Goal: Contribute content

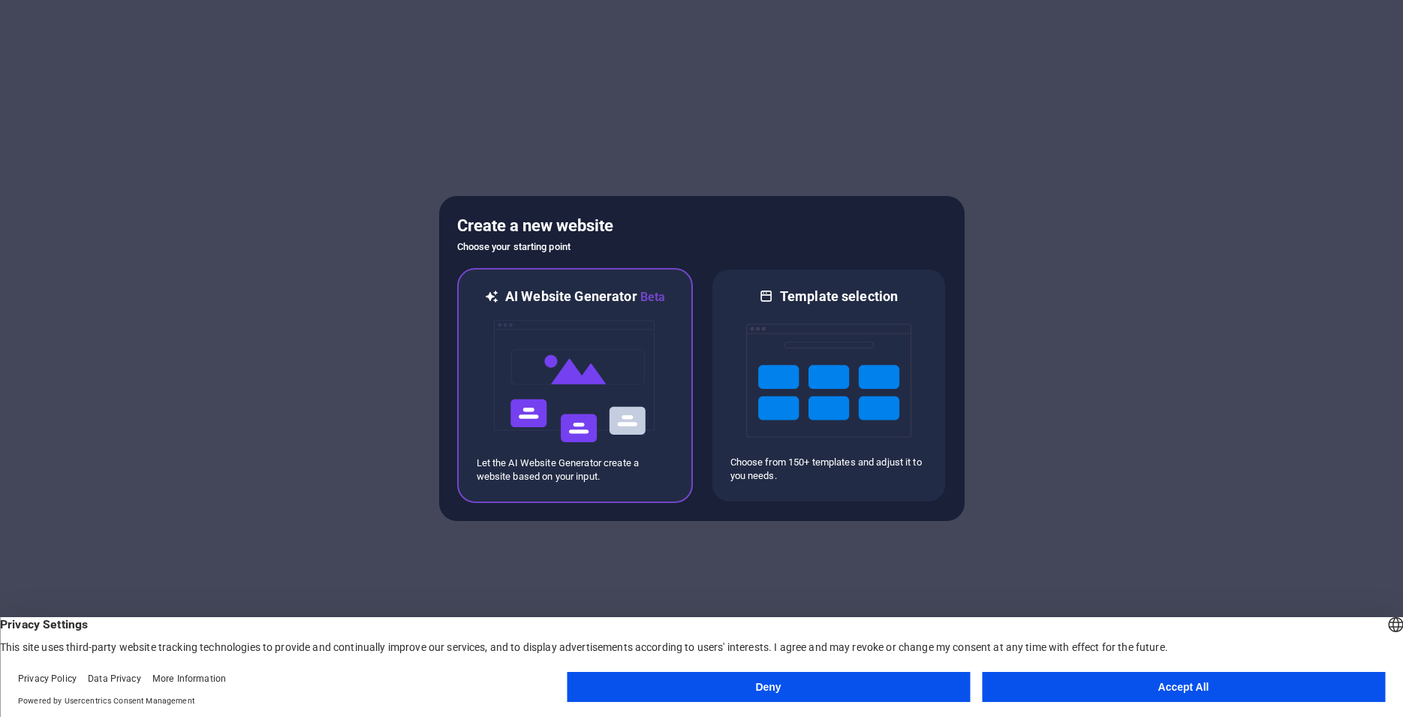
click at [615, 363] on img at bounding box center [575, 381] width 165 height 150
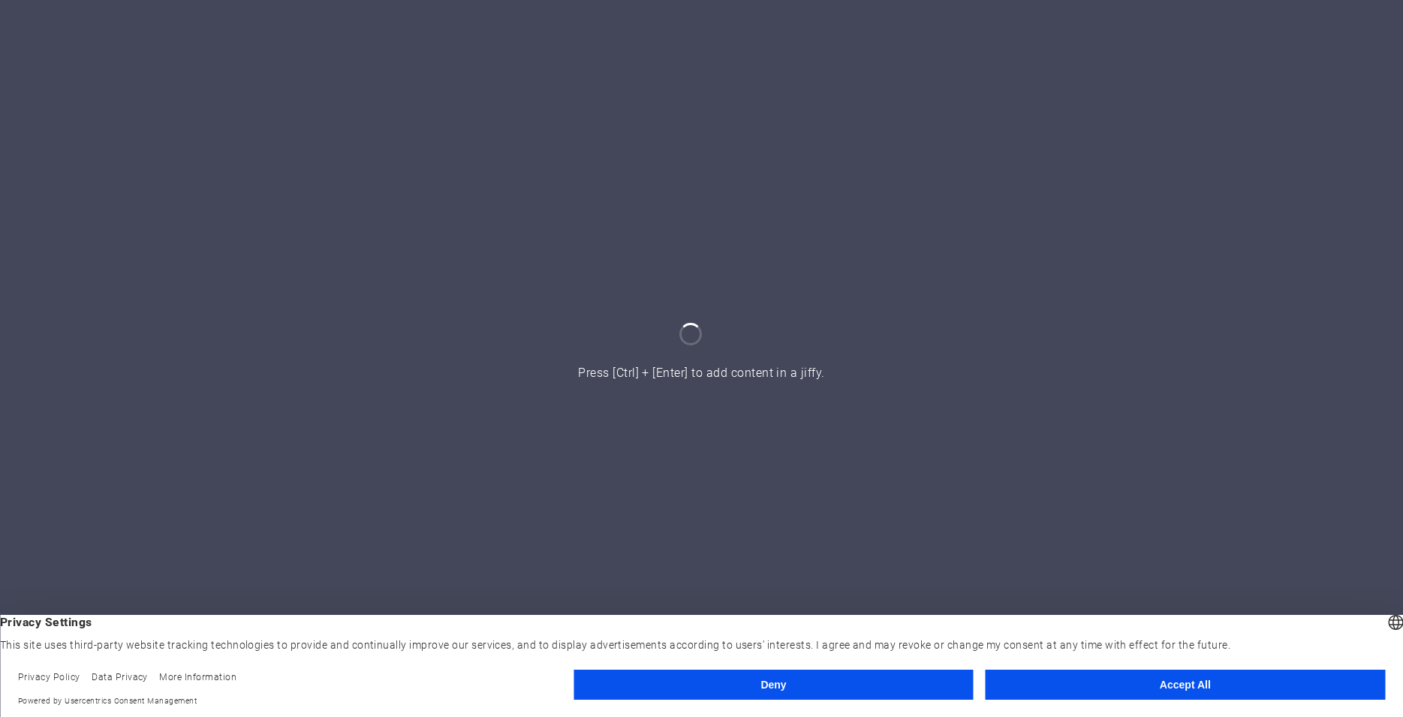
click at [949, 676] on button "Deny" at bounding box center [773, 685] width 399 height 30
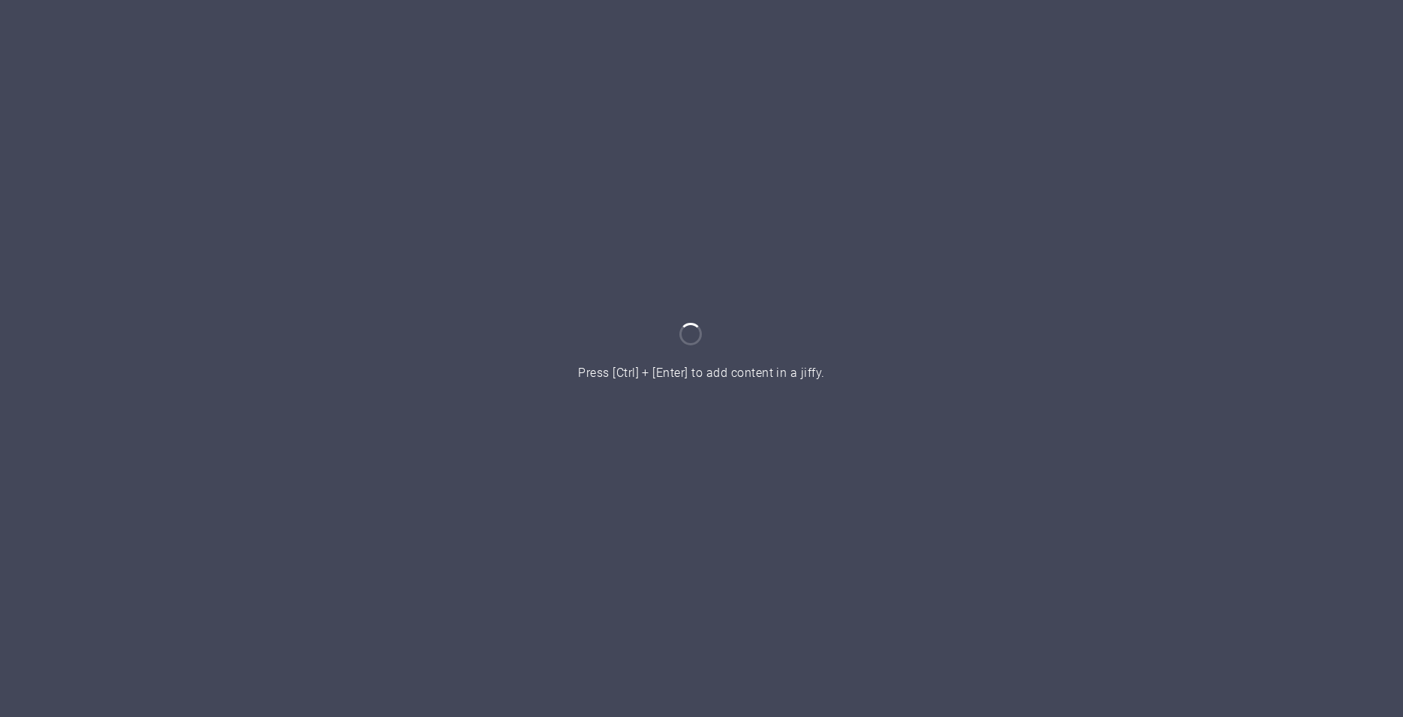
click at [852, 411] on div at bounding box center [701, 358] width 1403 height 717
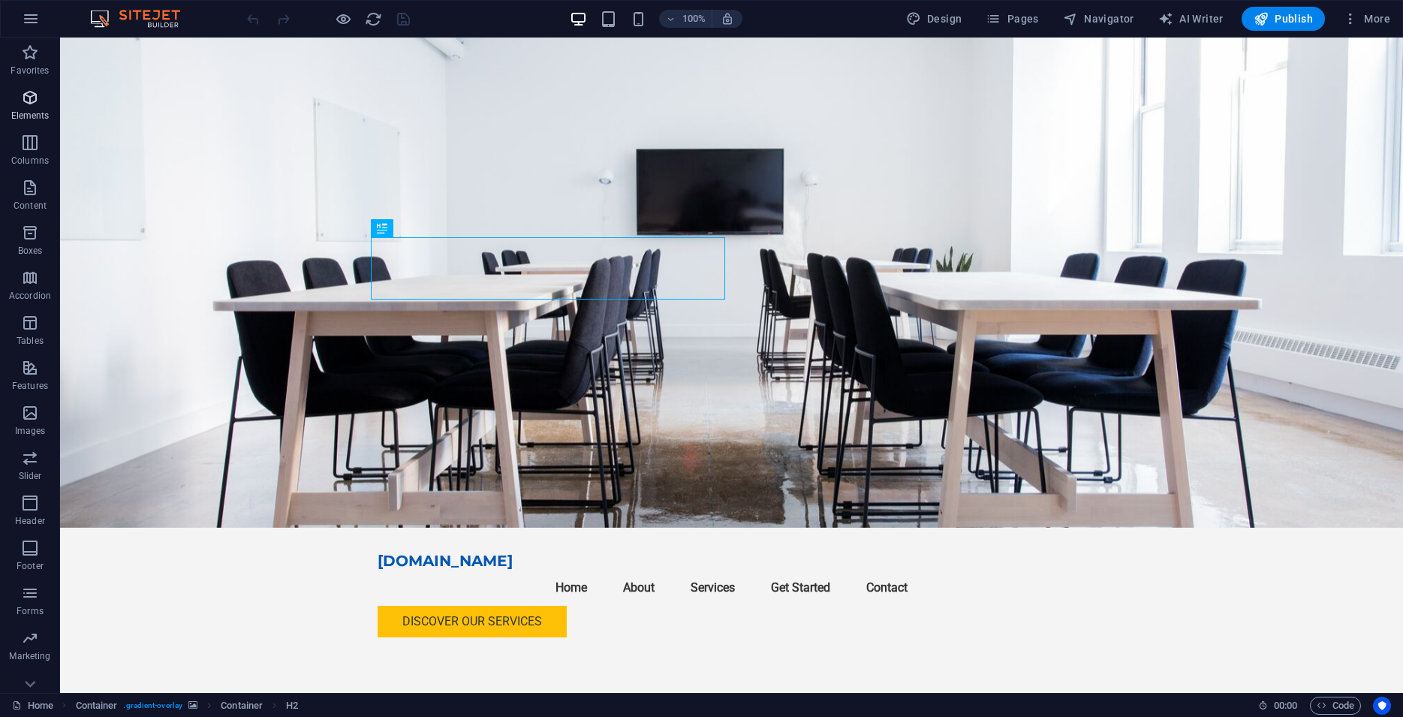
click at [29, 110] on p "Elements" at bounding box center [30, 116] width 38 height 12
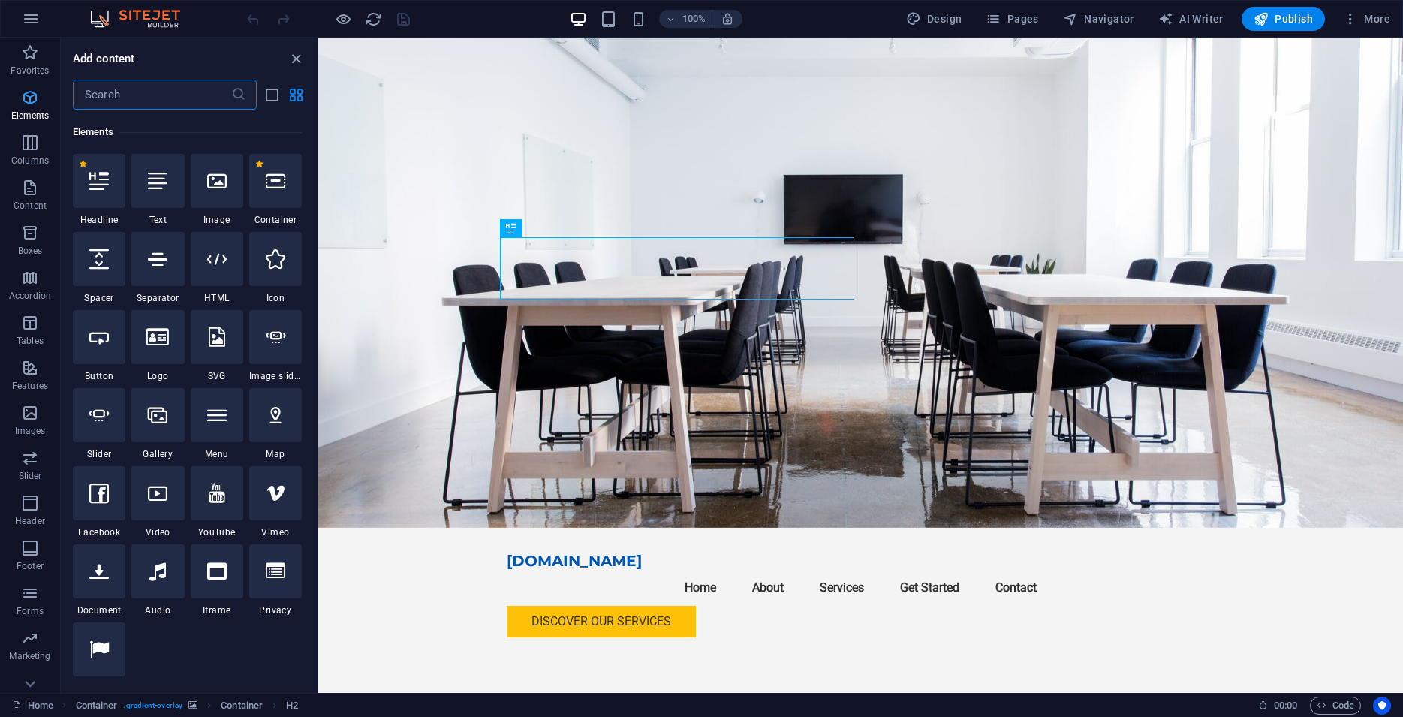
scroll to position [160, 0]
click at [213, 173] on icon at bounding box center [217, 180] width 20 height 20
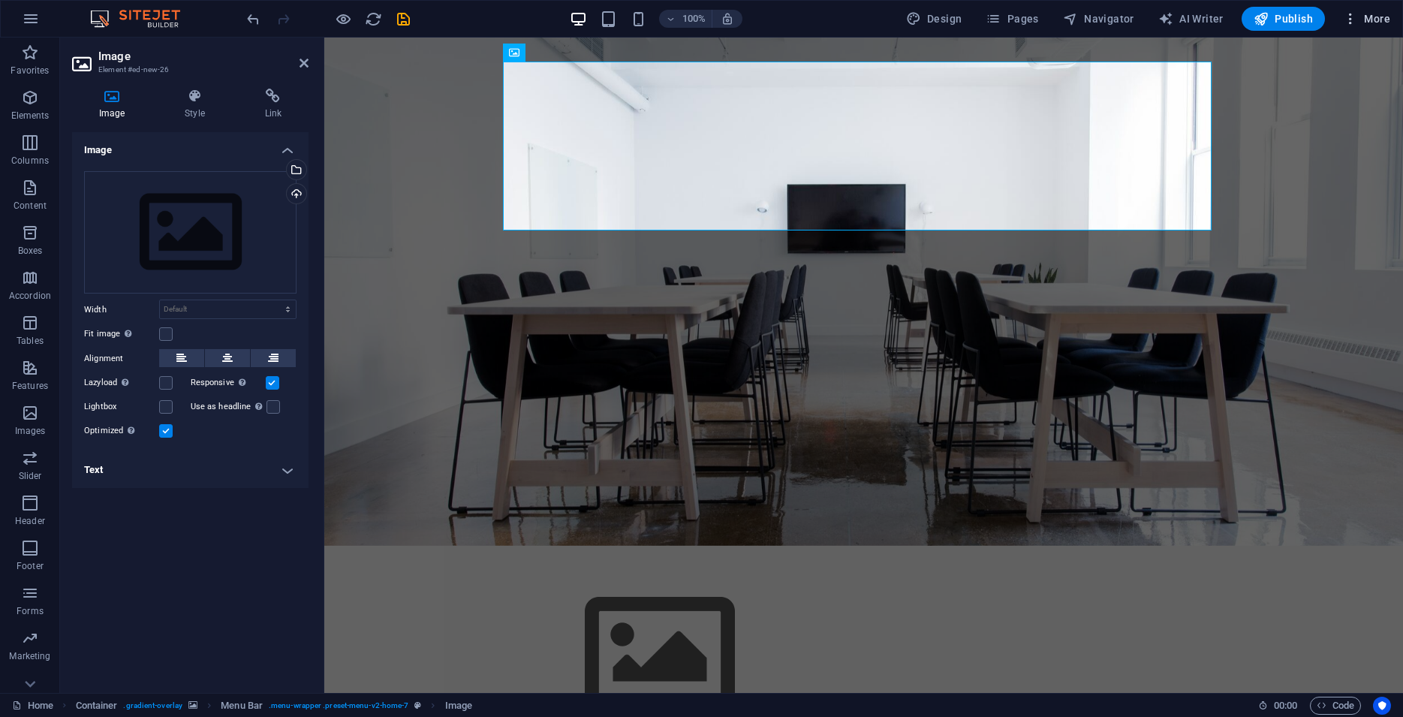
click at [1351, 29] on button "More" at bounding box center [1366, 19] width 59 height 24
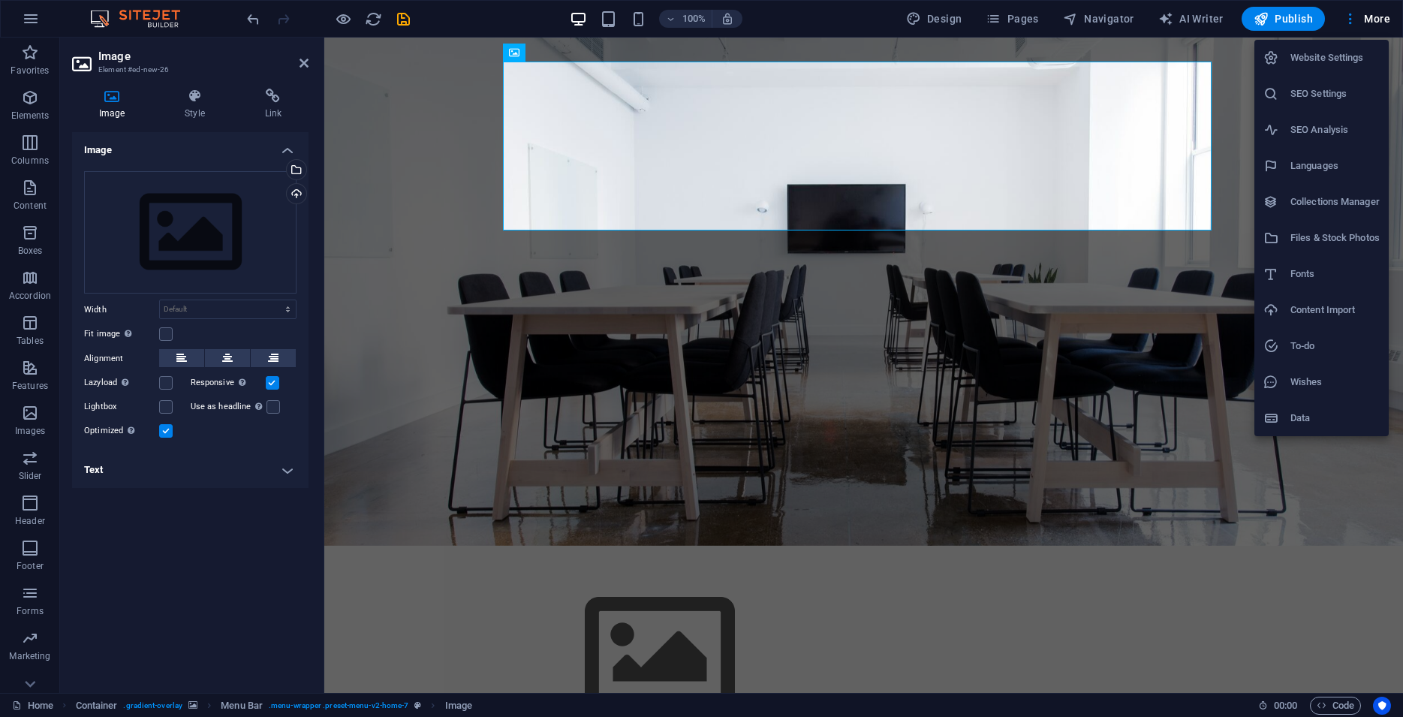
click at [348, 15] on div at bounding box center [701, 358] width 1403 height 717
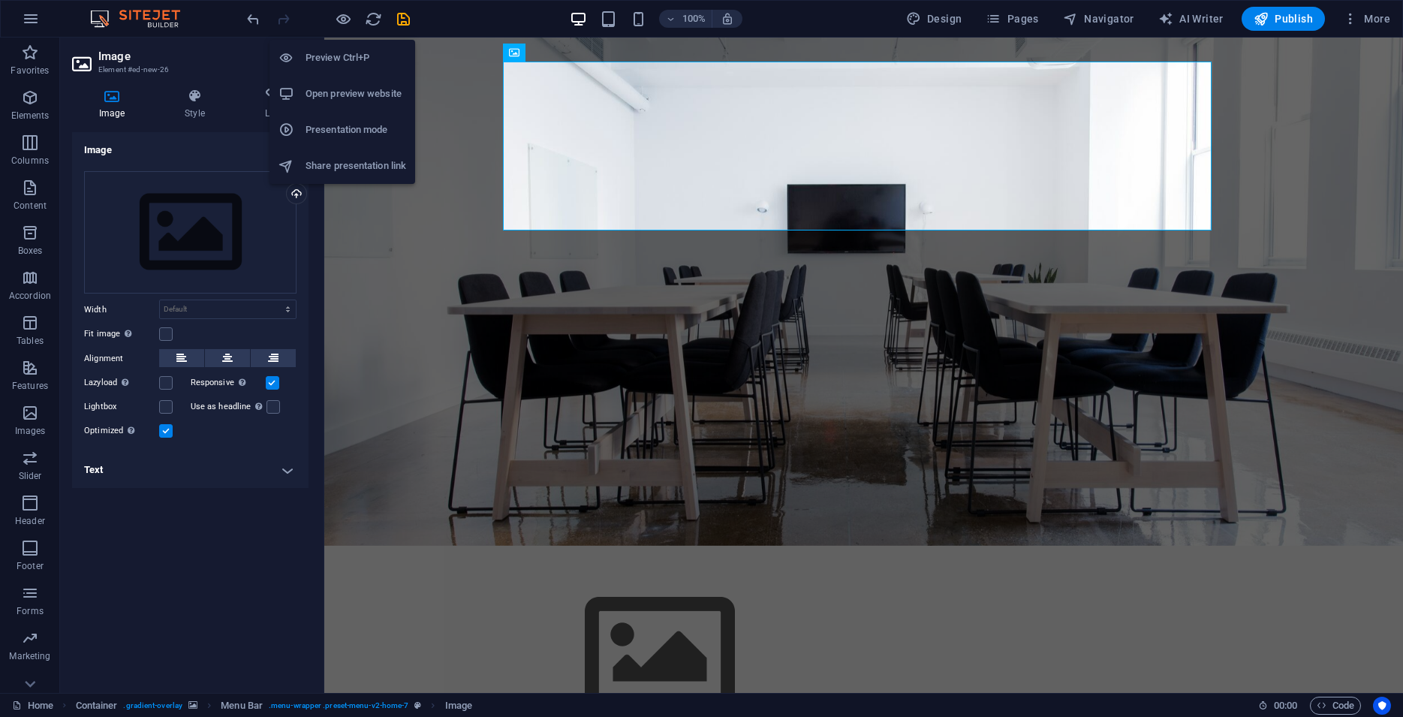
click at [348, 15] on icon "button" at bounding box center [343, 19] width 17 height 17
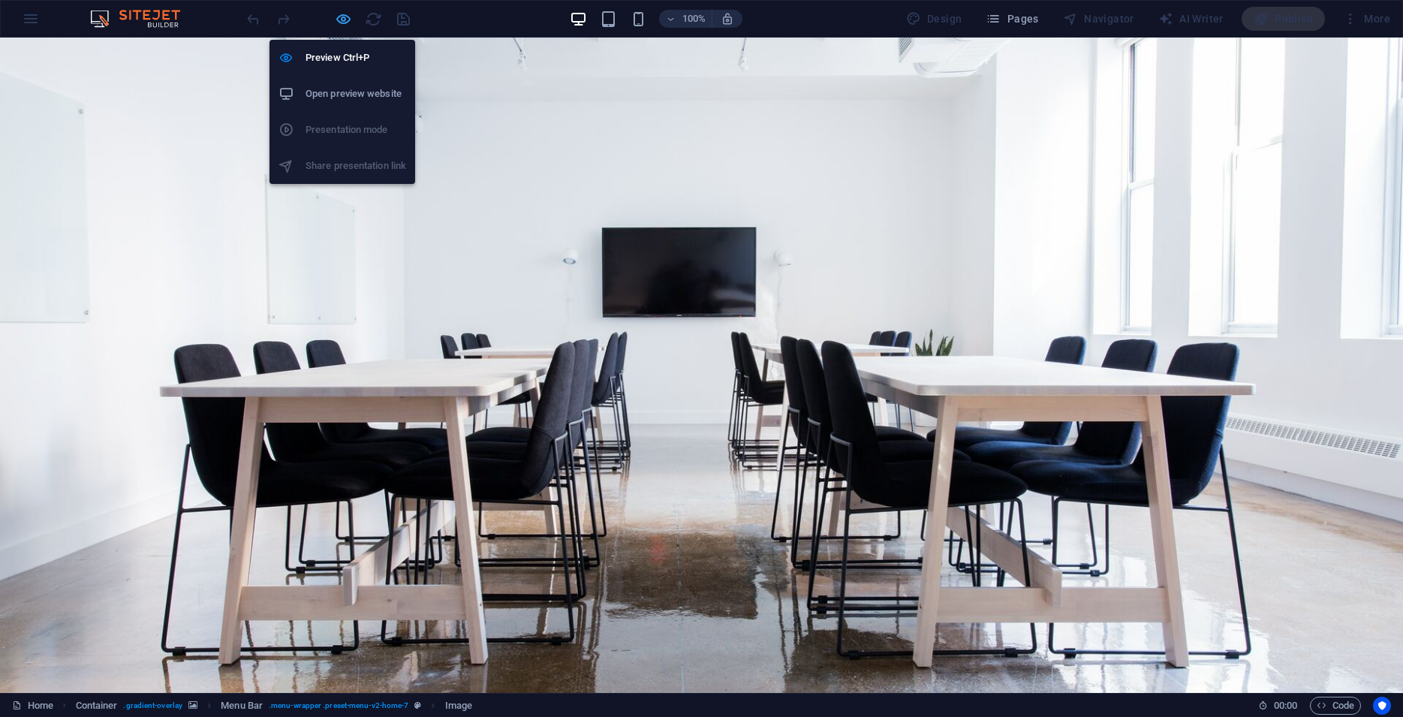
click at [345, 16] on icon "button" at bounding box center [343, 19] width 17 height 17
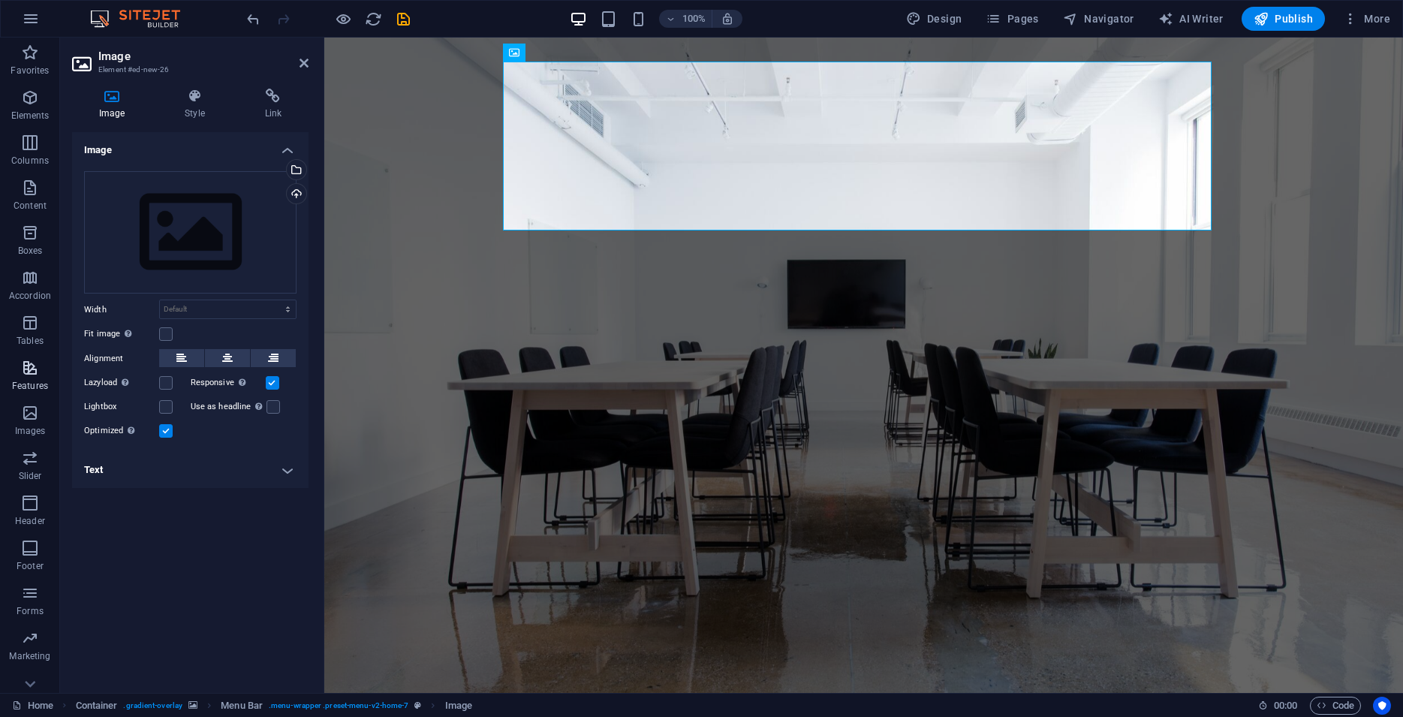
click at [34, 378] on span "Features" at bounding box center [30, 377] width 60 height 36
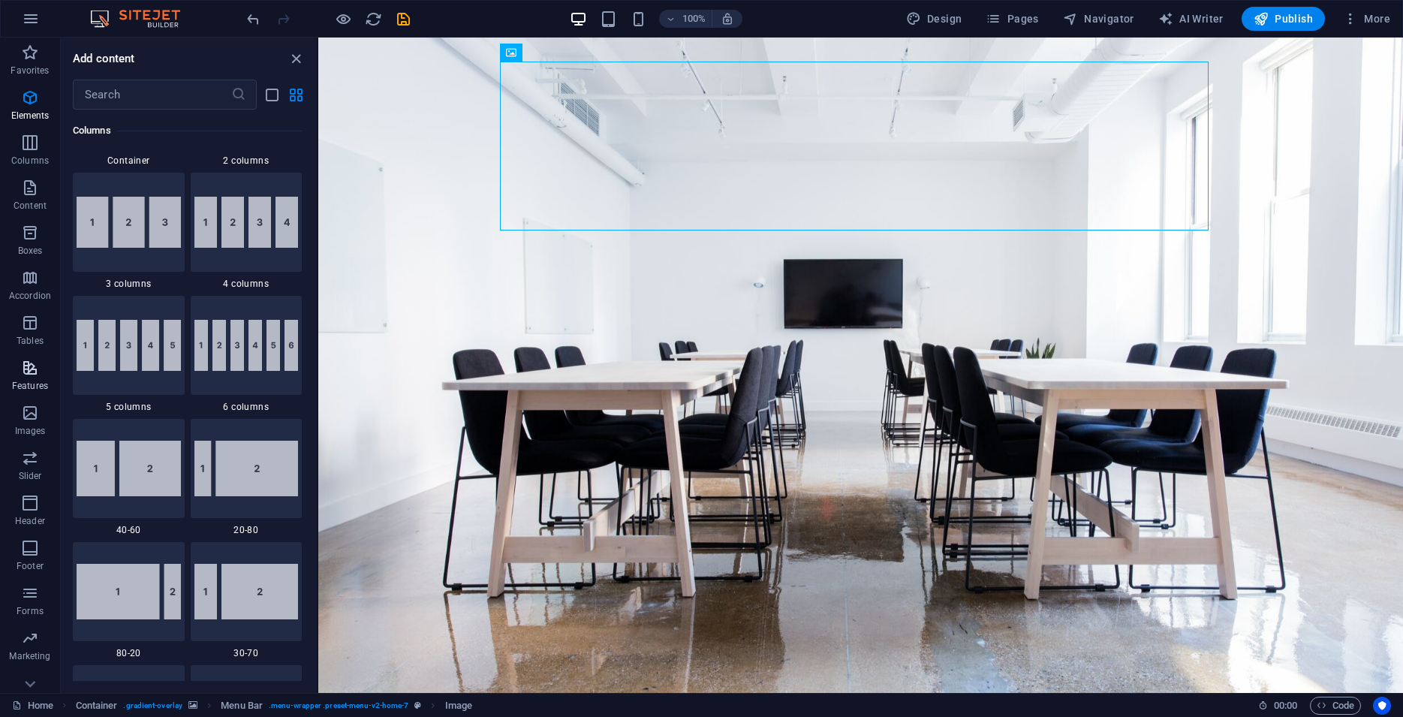
click at [34, 378] on span "Features" at bounding box center [30, 377] width 60 height 36
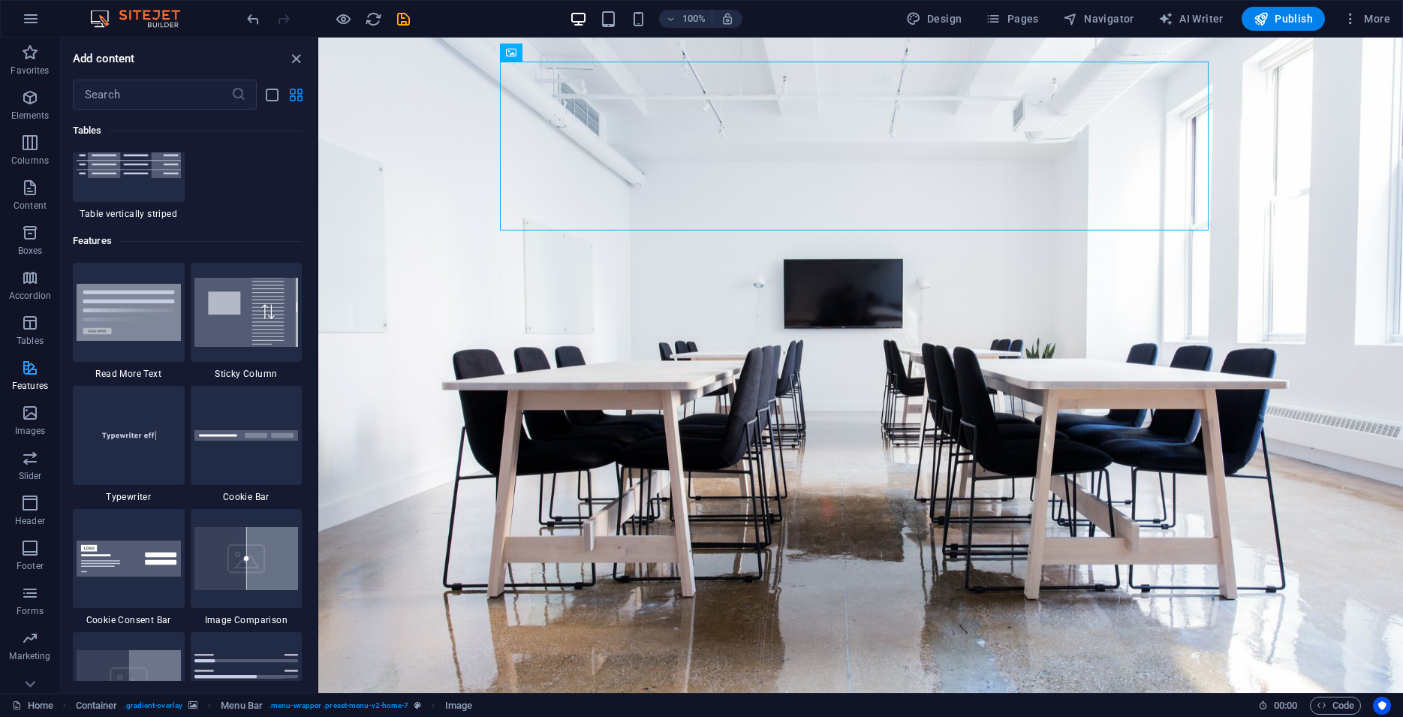
scroll to position [5853, 0]
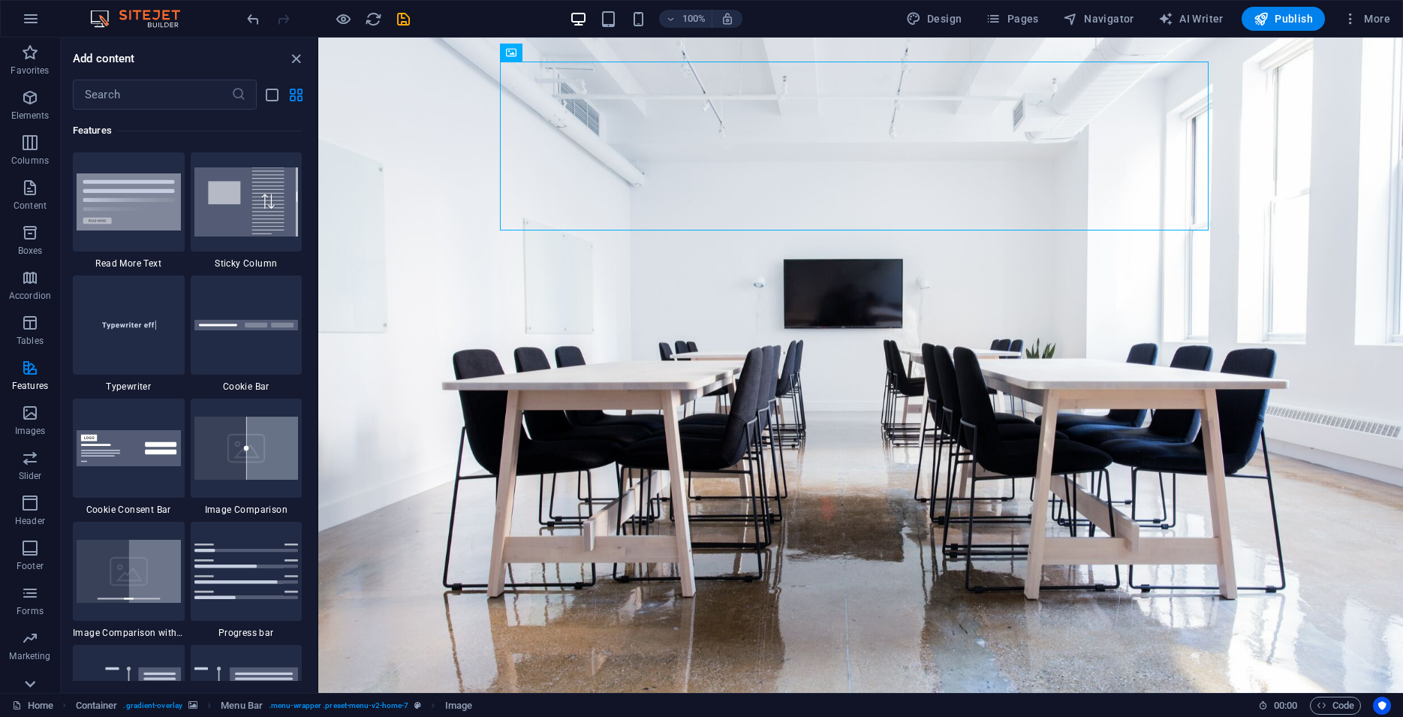
click at [33, 682] on icon at bounding box center [30, 684] width 21 height 21
click at [31, 293] on button "Tables" at bounding box center [30, 310] width 60 height 45
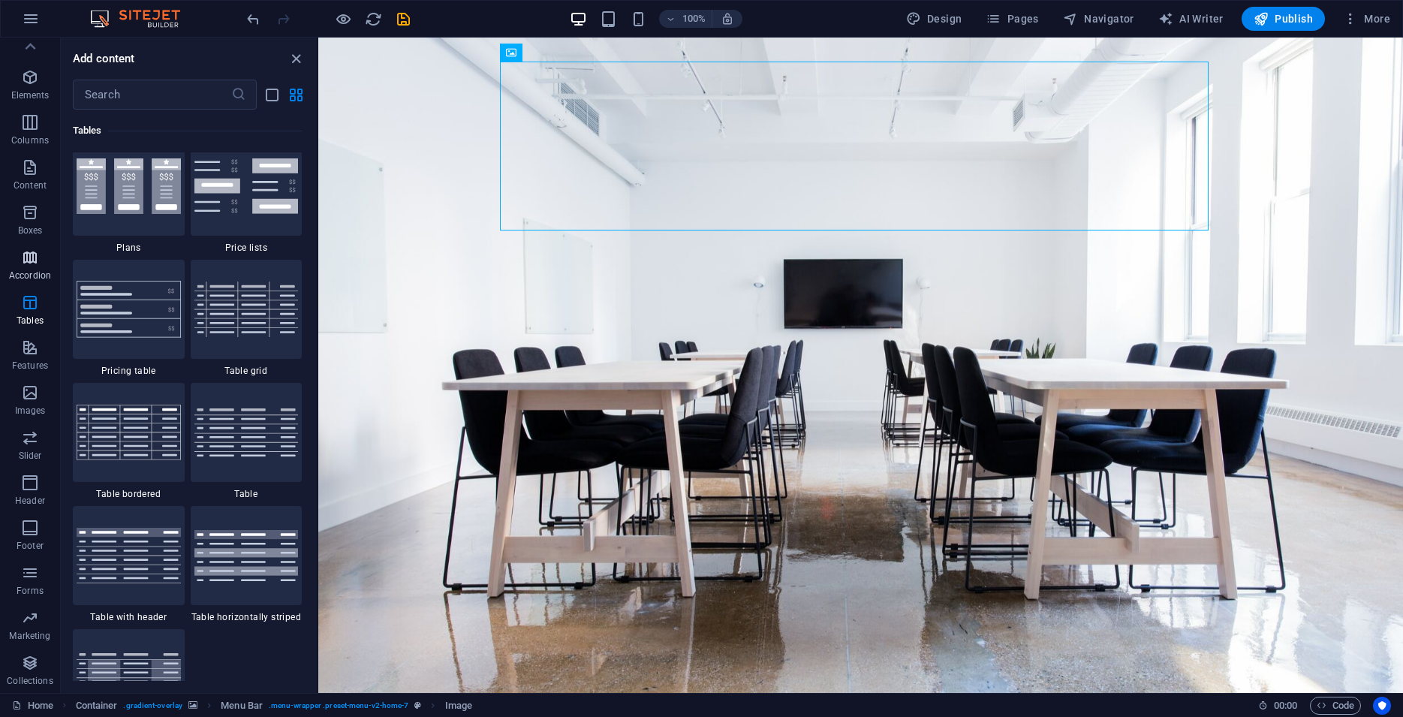
click at [31, 267] on span "Accordion" at bounding box center [30, 267] width 60 height 36
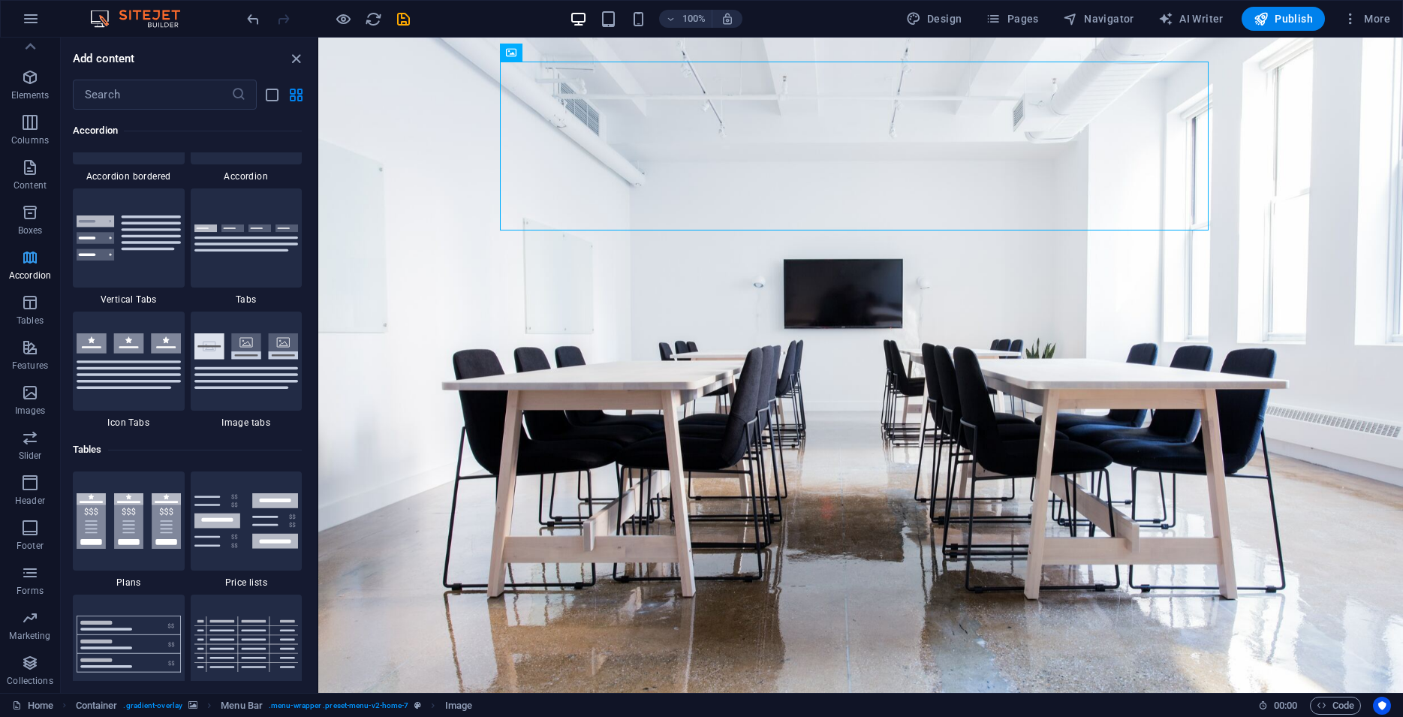
scroll to position [4794, 0]
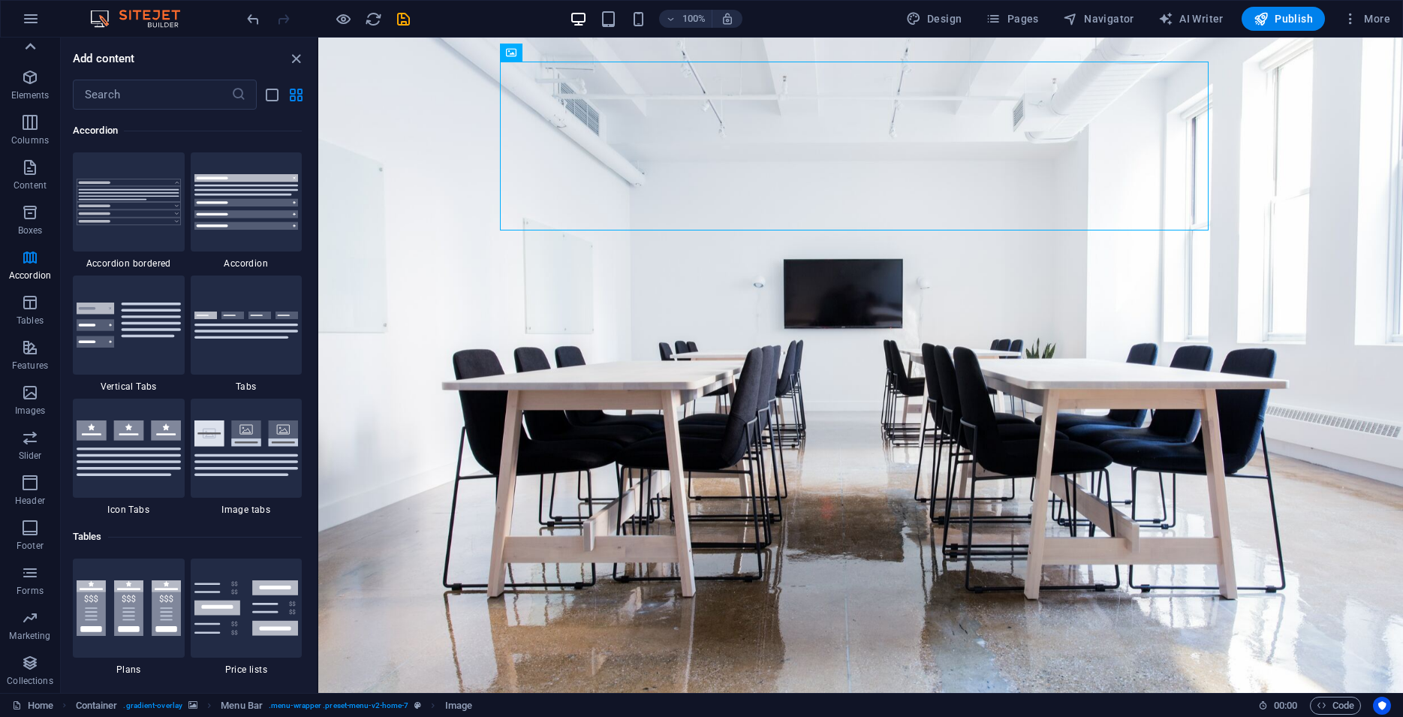
click at [31, 38] on icon at bounding box center [30, 46] width 21 height 21
click at [29, 29] on button "button" at bounding box center [31, 19] width 36 height 36
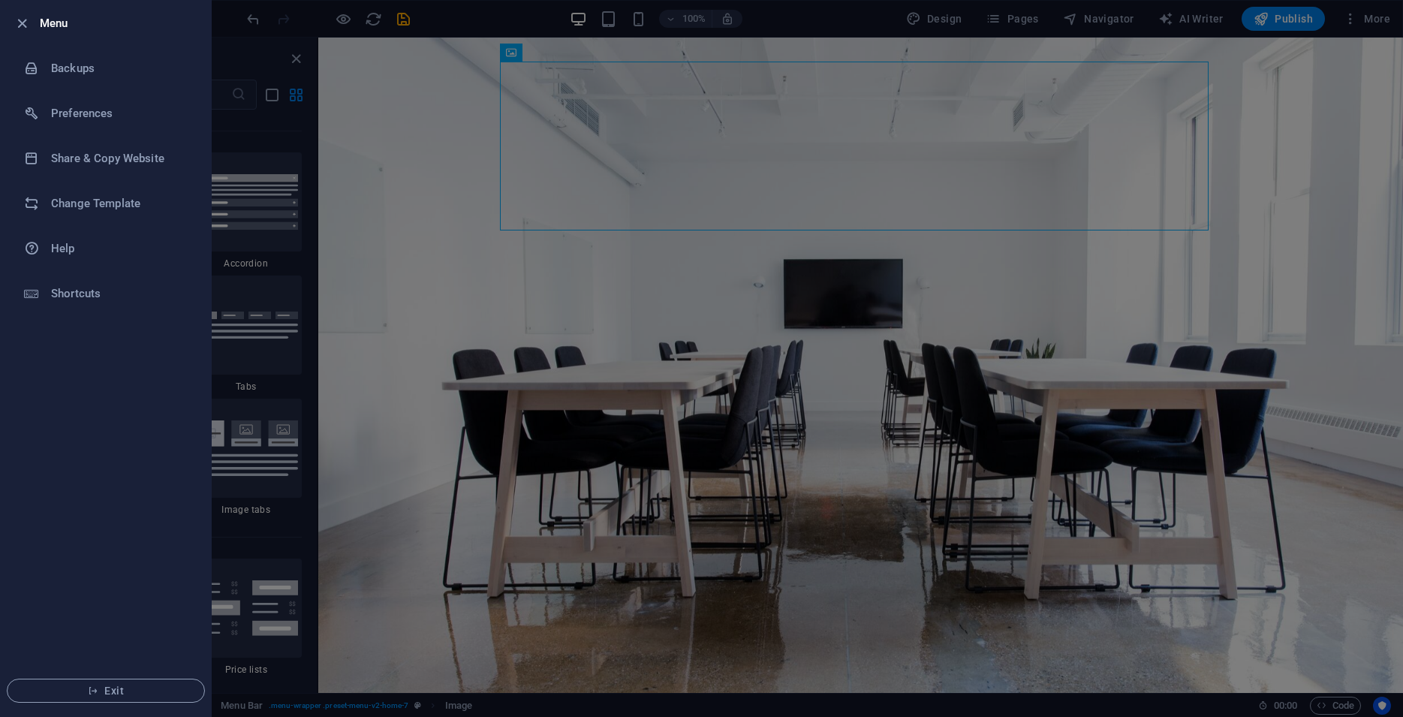
click at [57, 21] on h6 "Menu" at bounding box center [119, 23] width 159 height 18
click at [24, 29] on icon "button" at bounding box center [22, 23] width 17 height 17
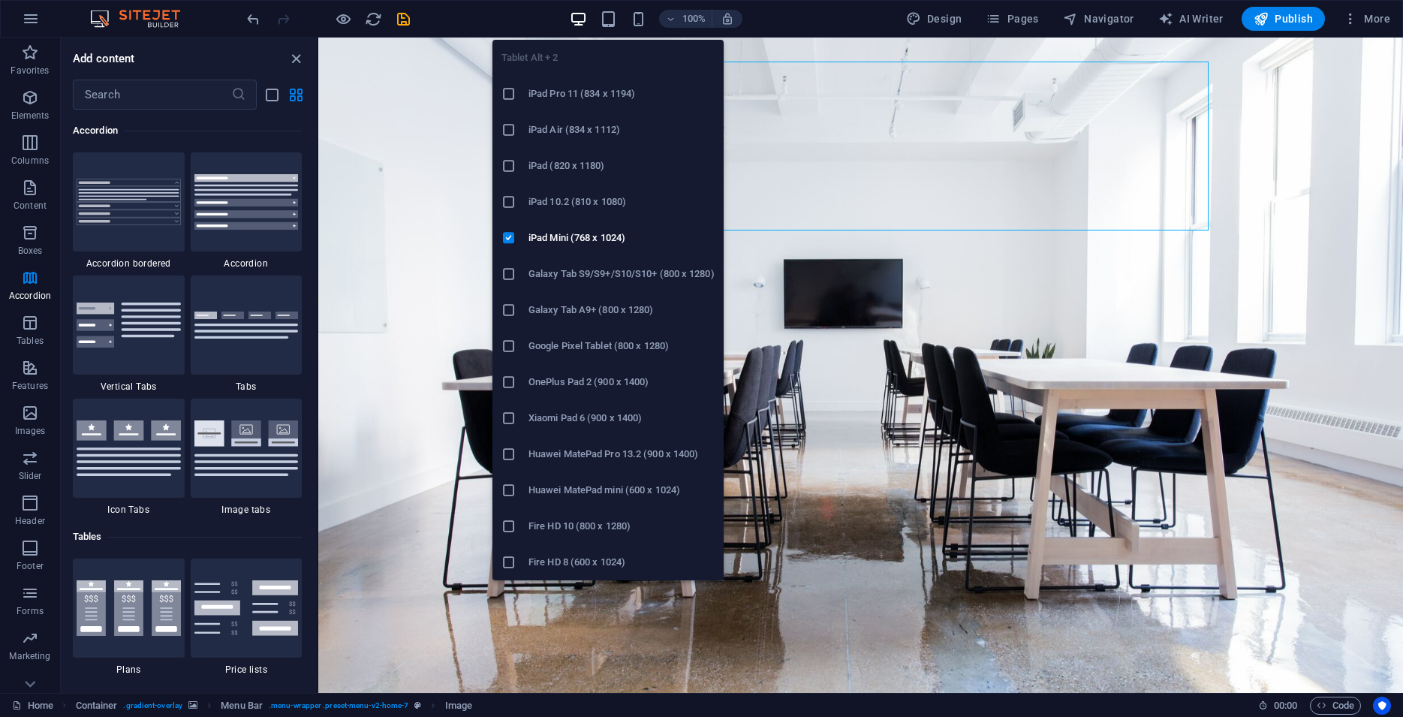
click at [592, 11] on div "100%" at bounding box center [655, 19] width 173 height 24
click at [604, 17] on icon "button" at bounding box center [608, 19] width 17 height 17
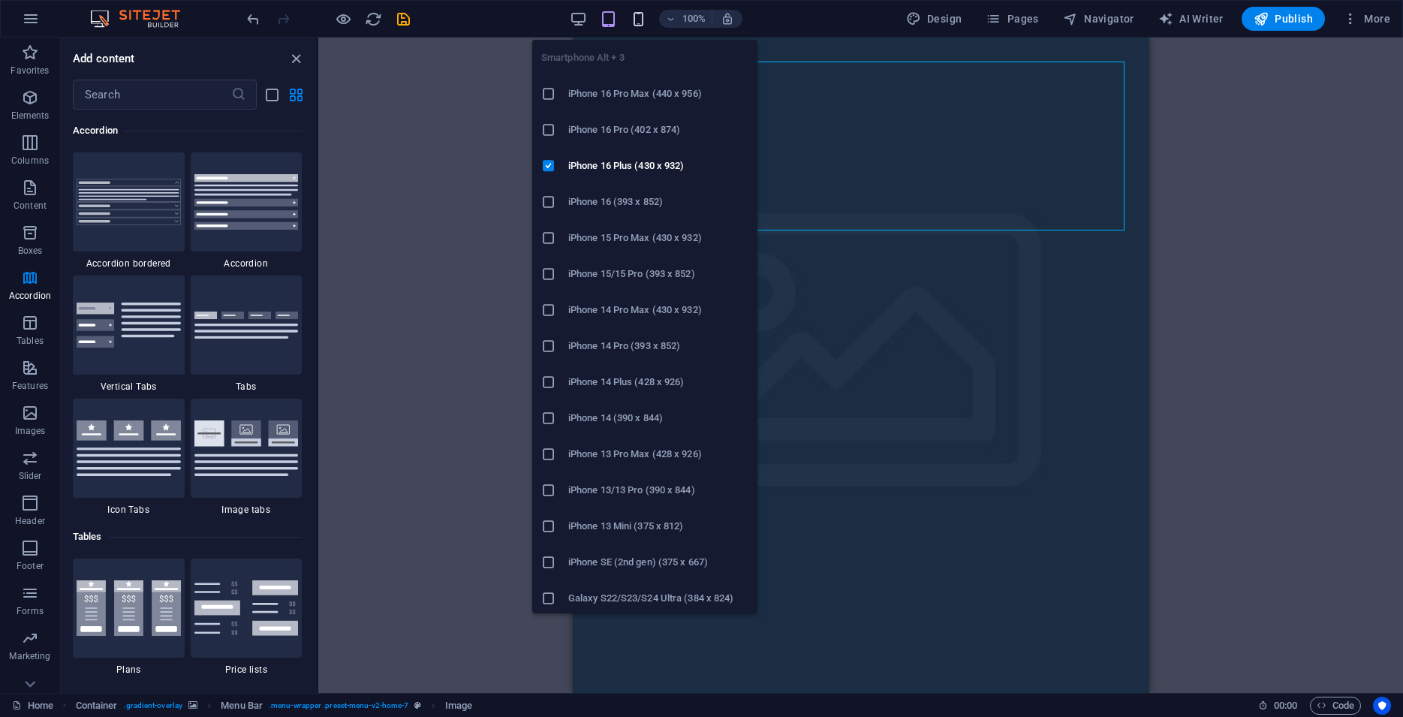
click at [640, 17] on icon "button" at bounding box center [638, 19] width 17 height 17
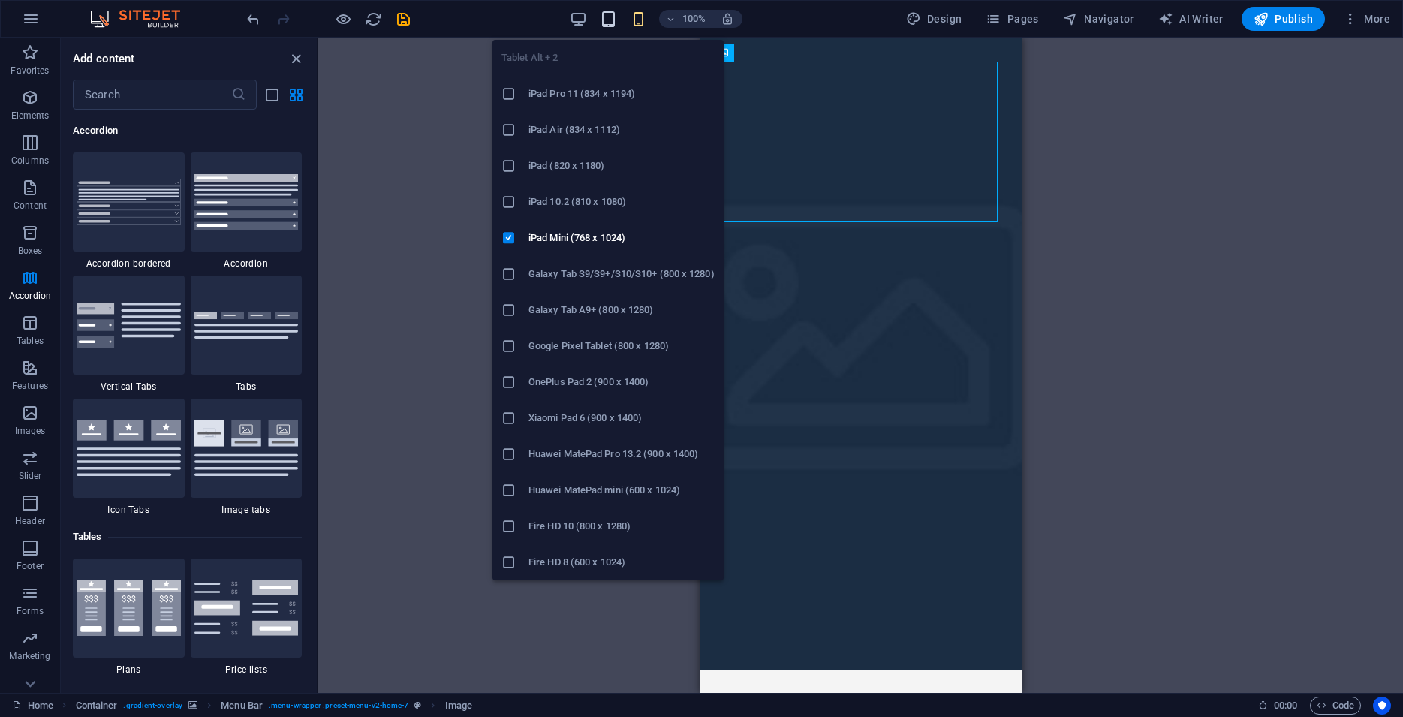
click at [605, 15] on icon "button" at bounding box center [608, 19] width 17 height 17
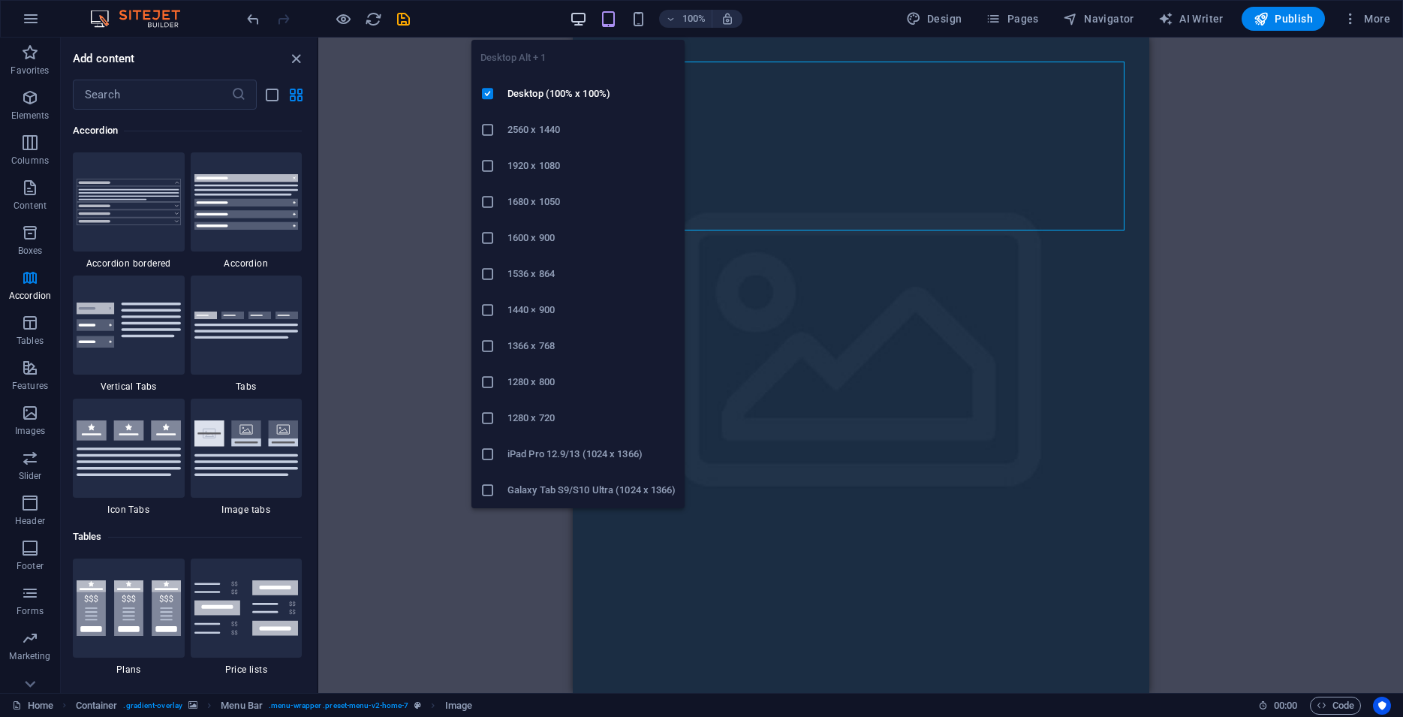
click at [587, 13] on icon "button" at bounding box center [578, 19] width 17 height 17
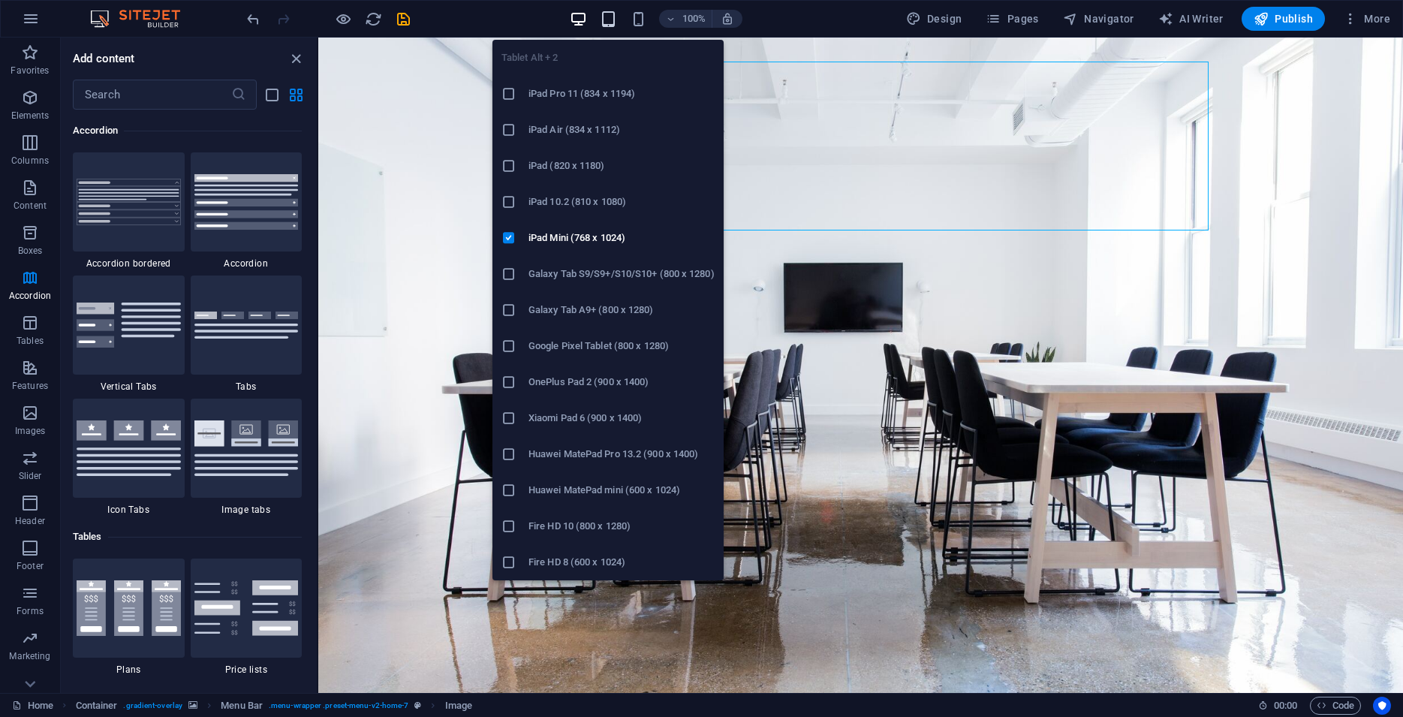
click at [607, 14] on icon "button" at bounding box center [608, 19] width 17 height 17
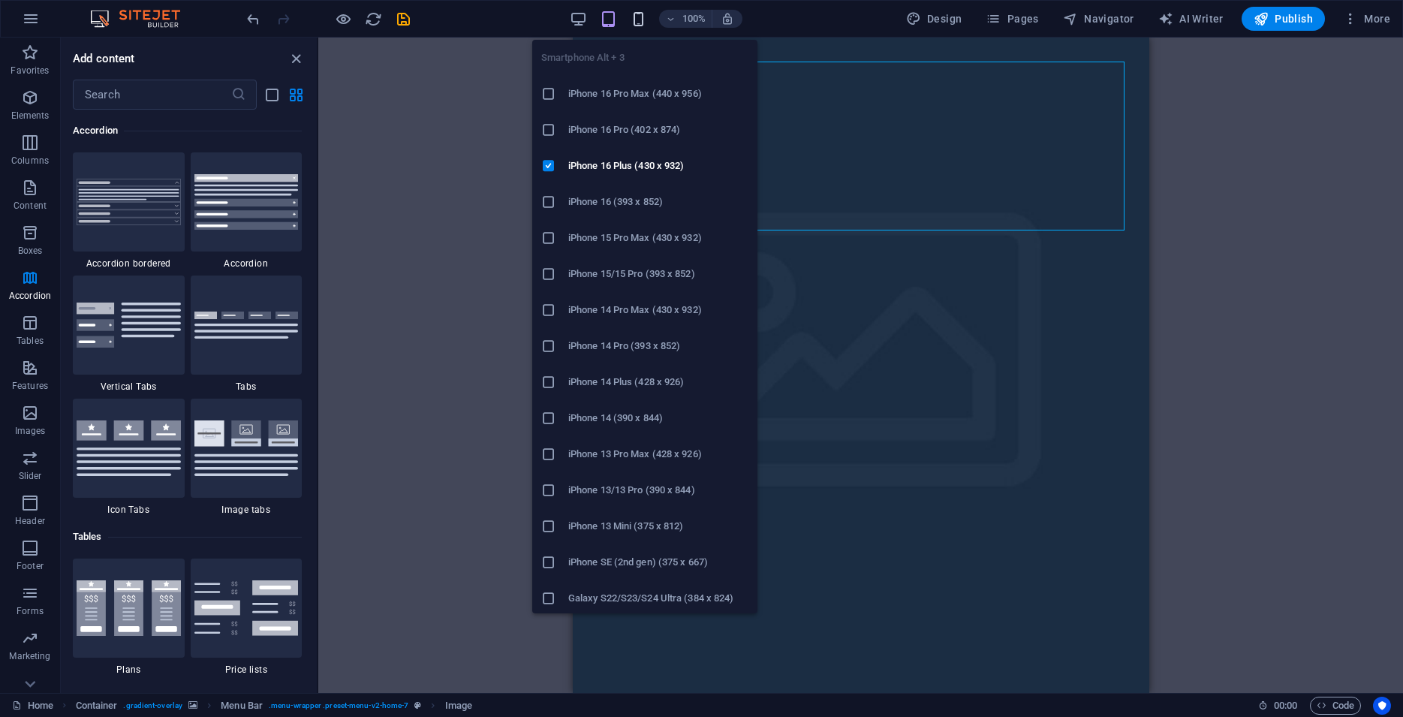
click at [635, 16] on icon "button" at bounding box center [638, 19] width 17 height 17
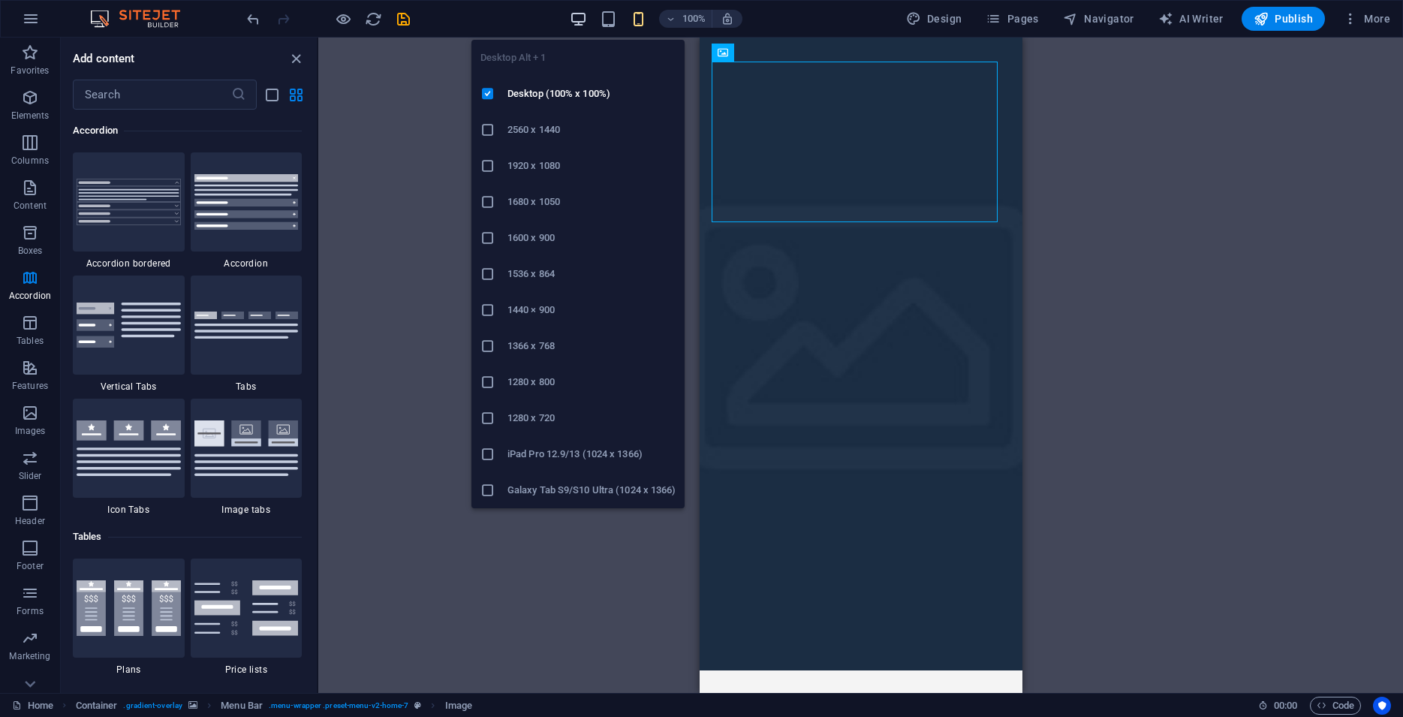
click at [586, 14] on icon "button" at bounding box center [578, 19] width 17 height 17
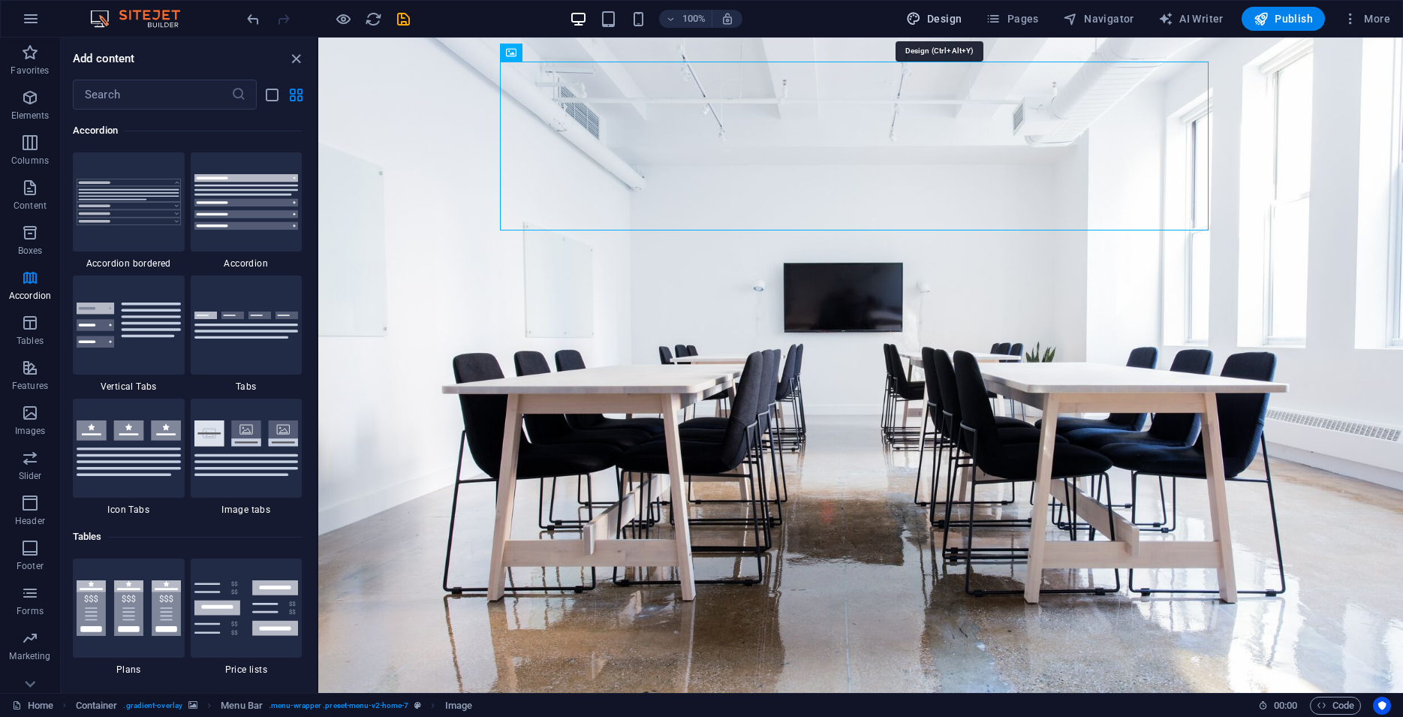
click at [958, 19] on span "Design" at bounding box center [934, 18] width 56 height 15
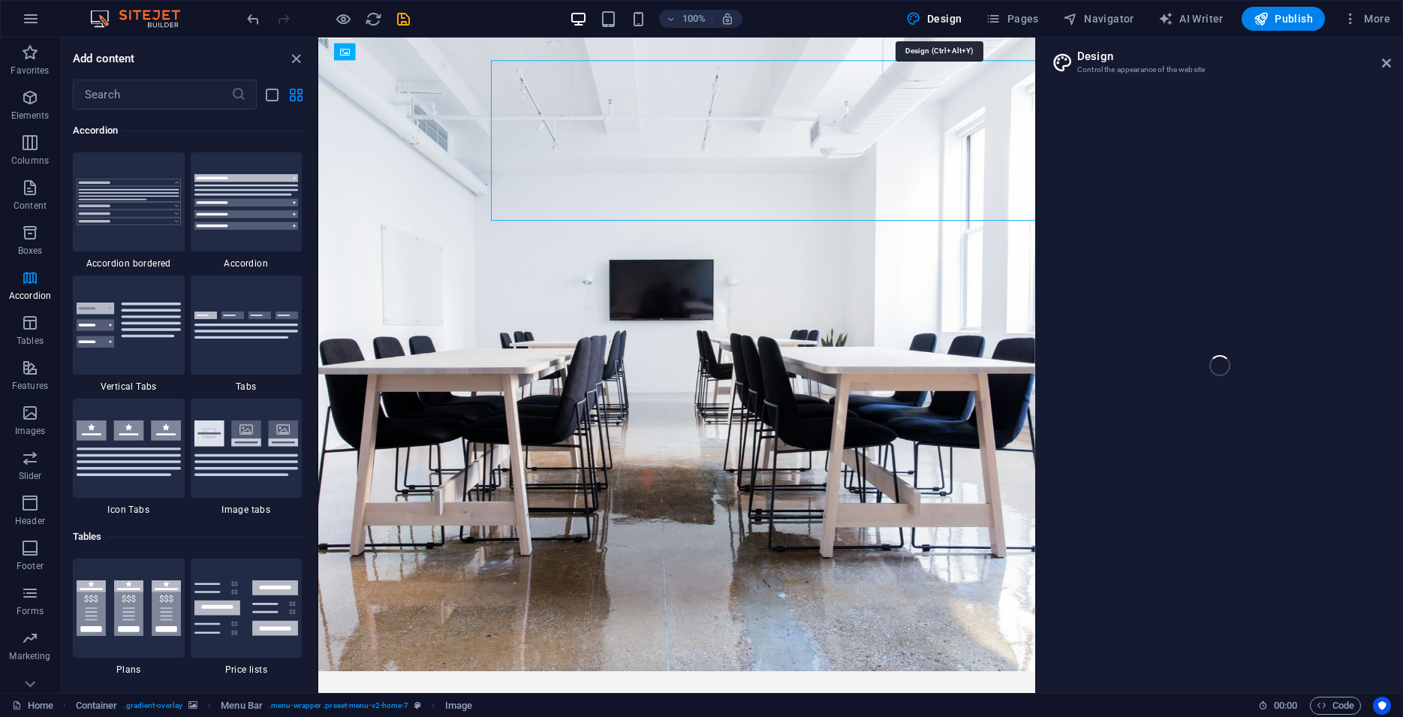
select select "px"
select select "200"
select select "px"
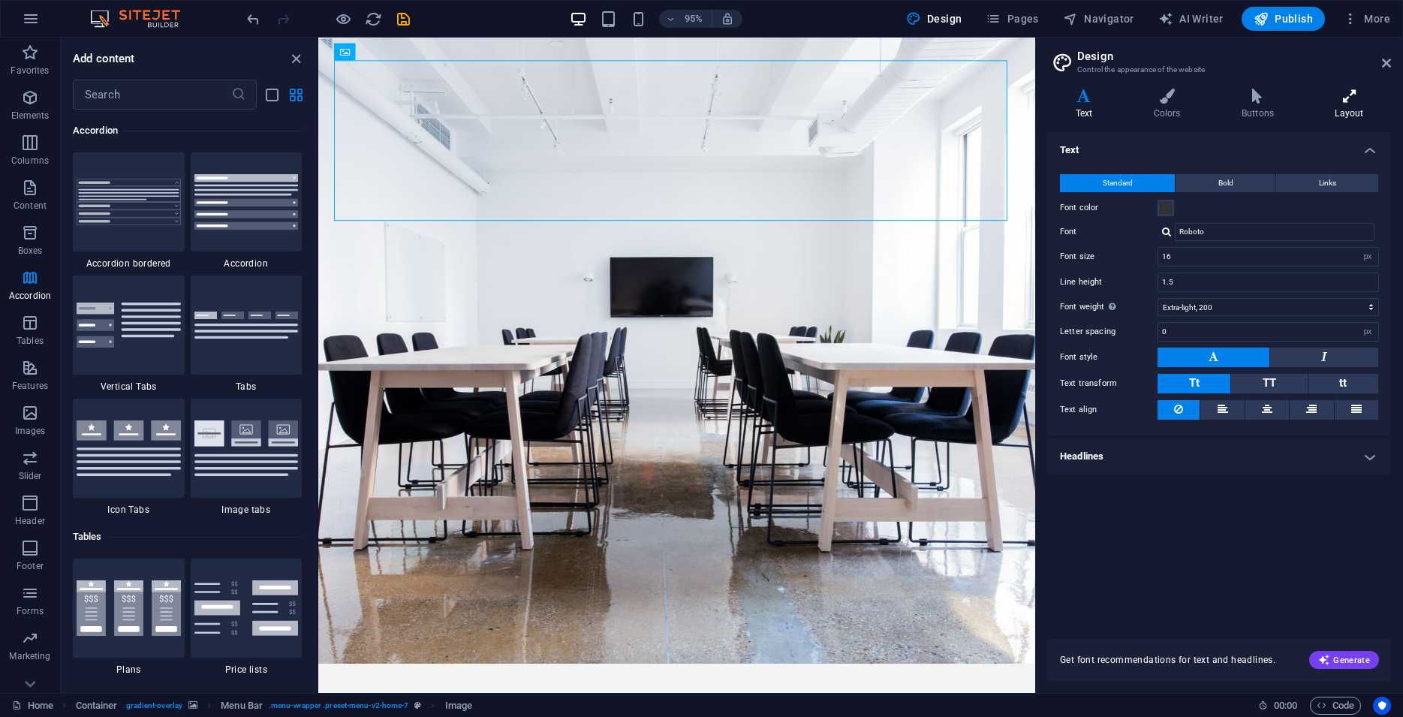
click at [1343, 112] on h4 "Layout" at bounding box center [1349, 105] width 83 height 32
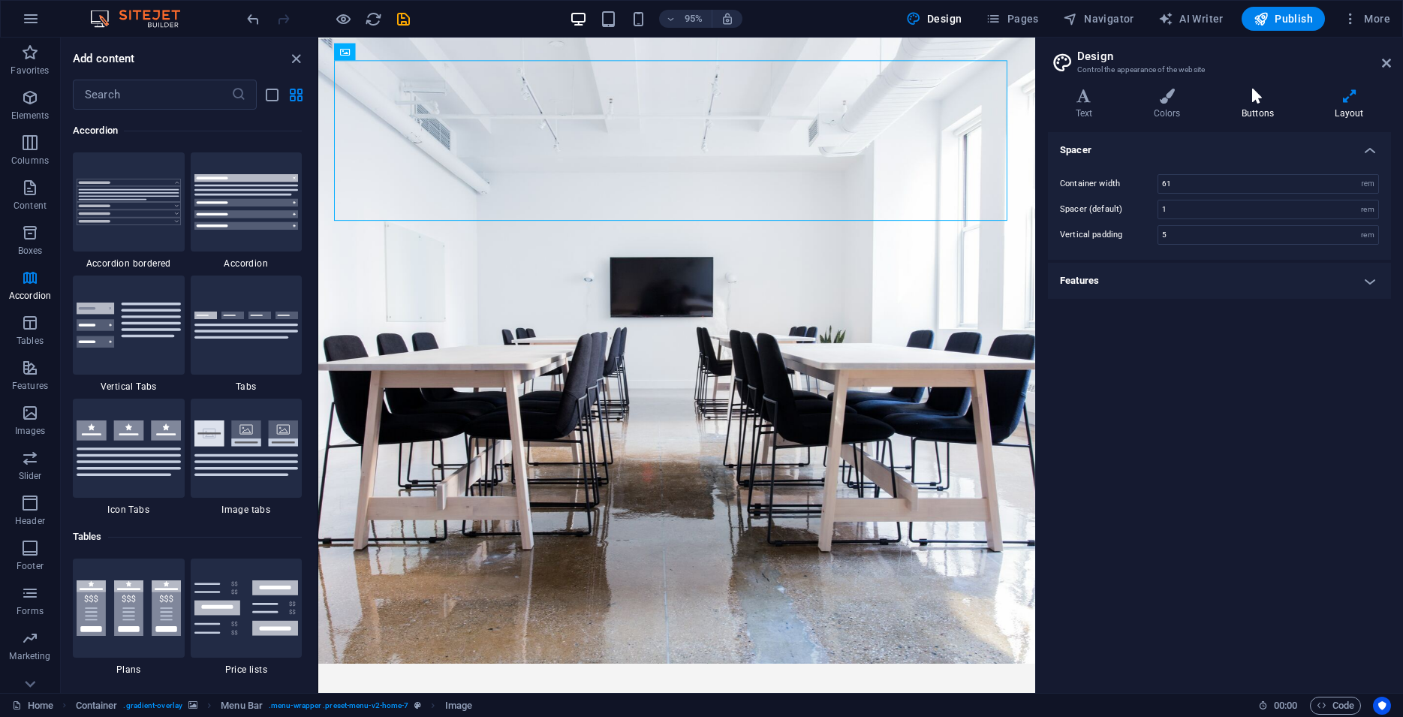
click at [1237, 92] on icon at bounding box center [1257, 96] width 87 height 15
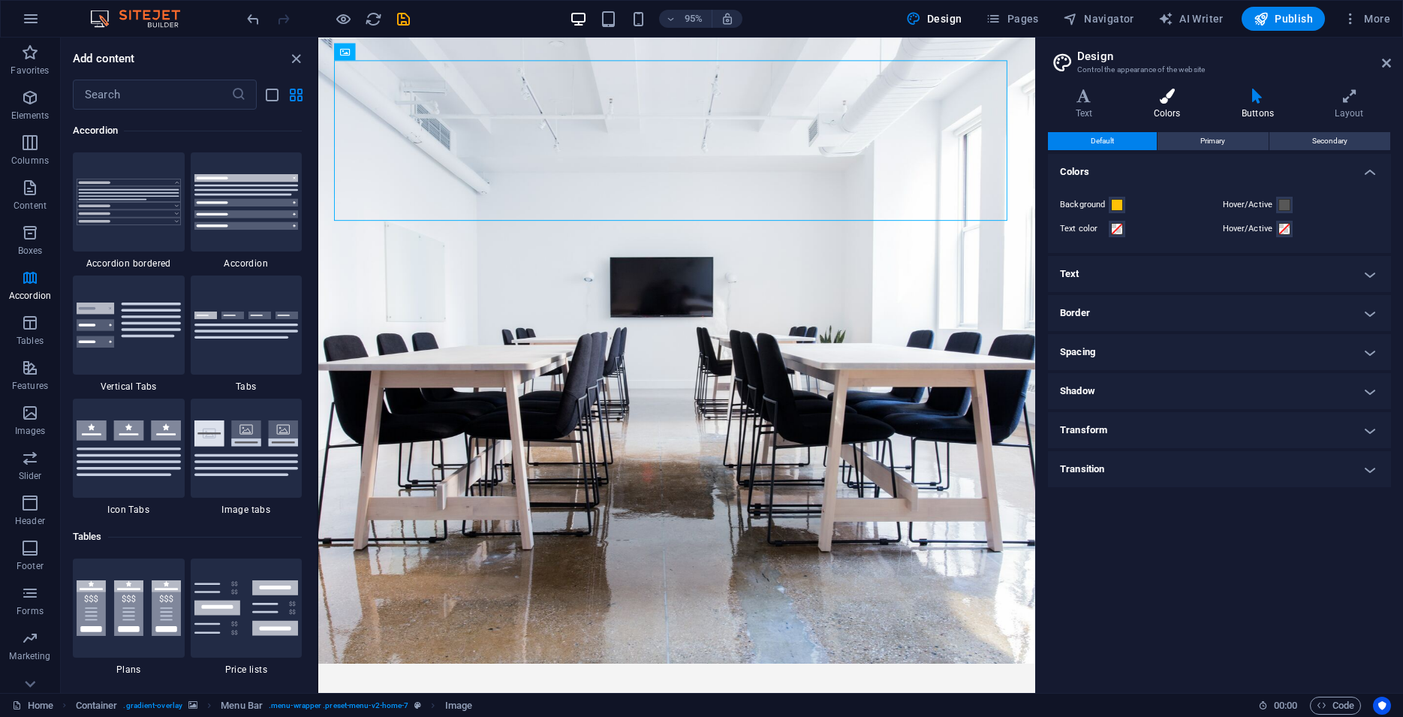
click at [1172, 92] on icon at bounding box center [1167, 96] width 82 height 15
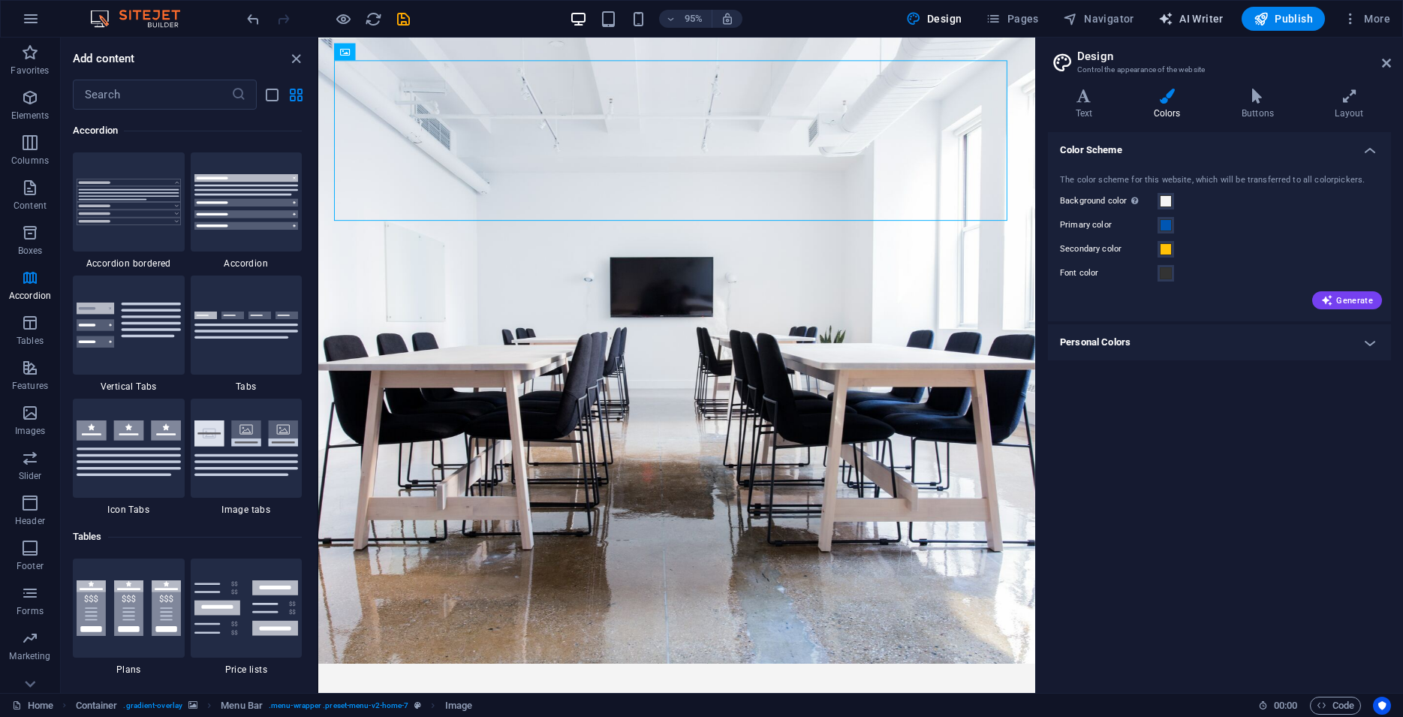
click at [1203, 18] on span "AI Writer" at bounding box center [1191, 18] width 65 height 15
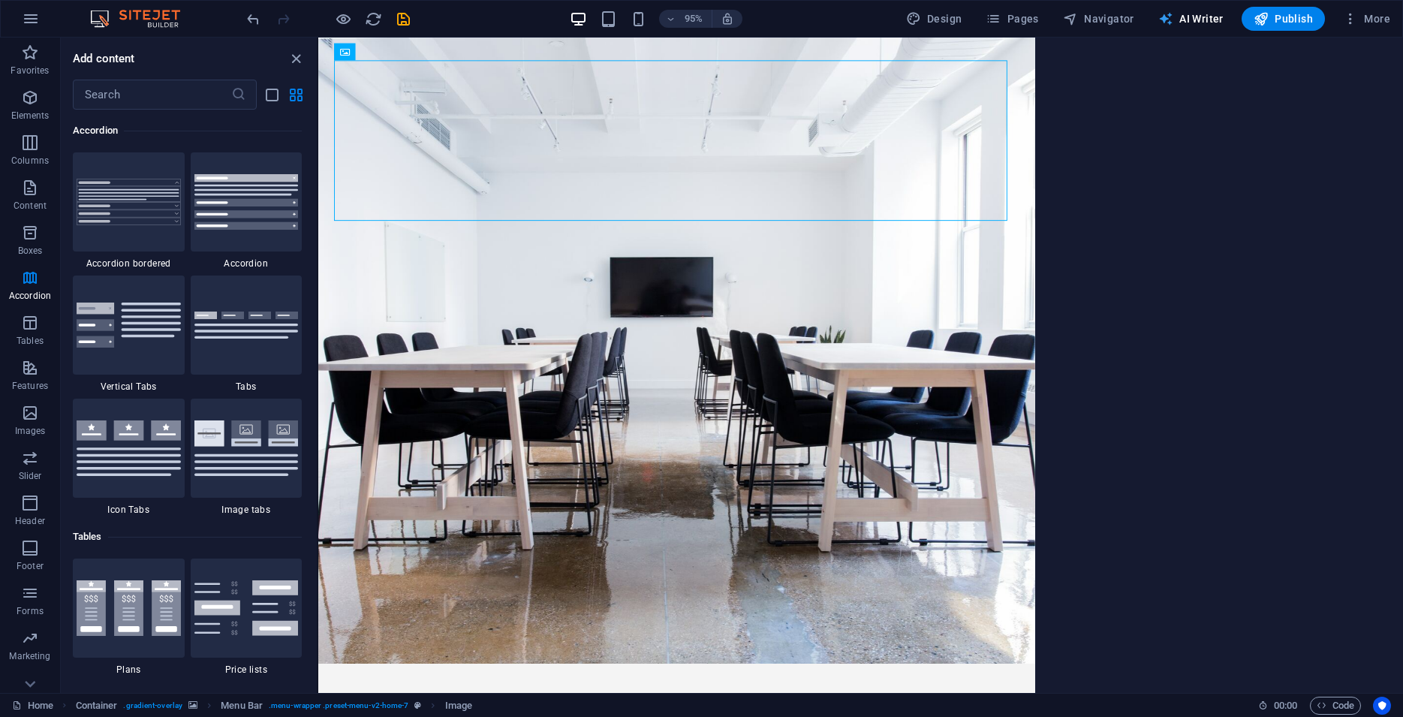
select select "English"
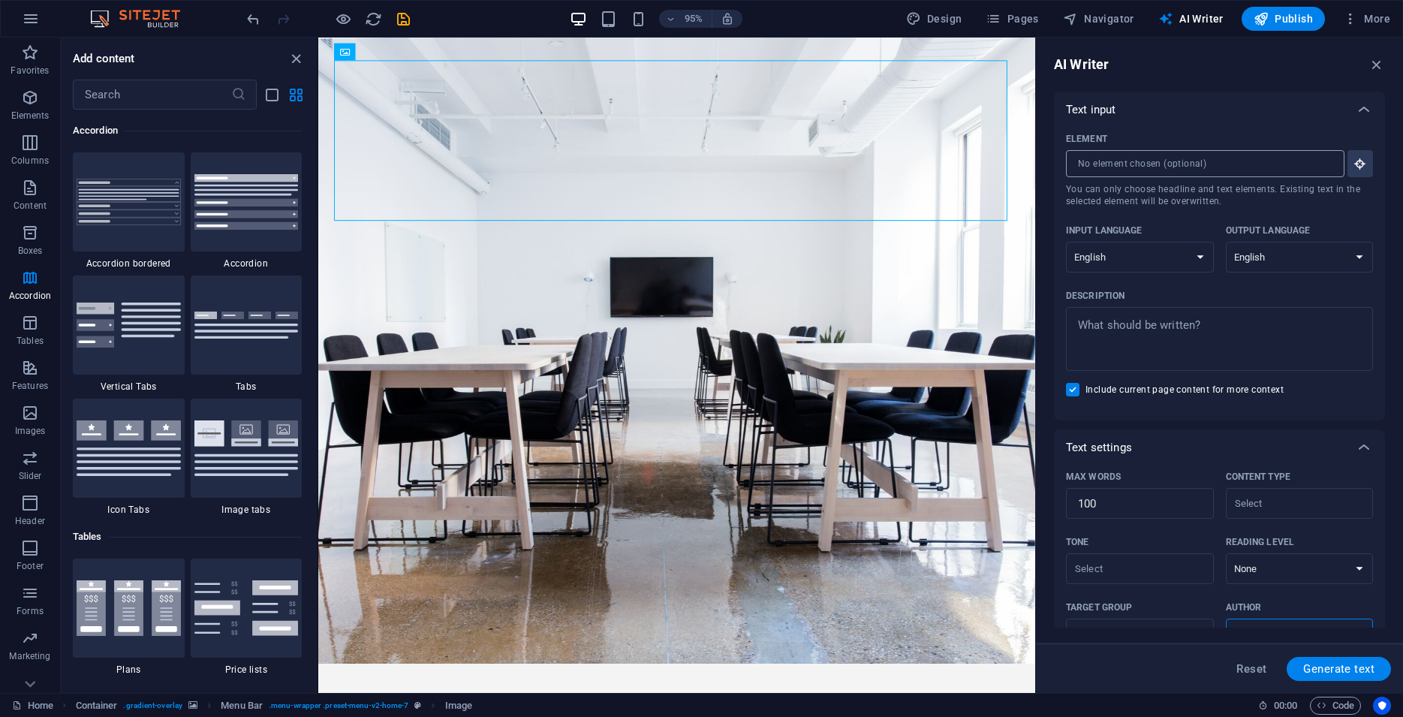
click at [1302, 168] on input "Element ​ You can only choose headline and text elements. Existing text in the …" at bounding box center [1200, 163] width 268 height 27
click at [1229, 157] on input "Element ​ You can only choose headline and text elements. Existing text in the …" at bounding box center [1200, 163] width 268 height 27
click at [1375, 61] on icon "button" at bounding box center [1377, 64] width 17 height 17
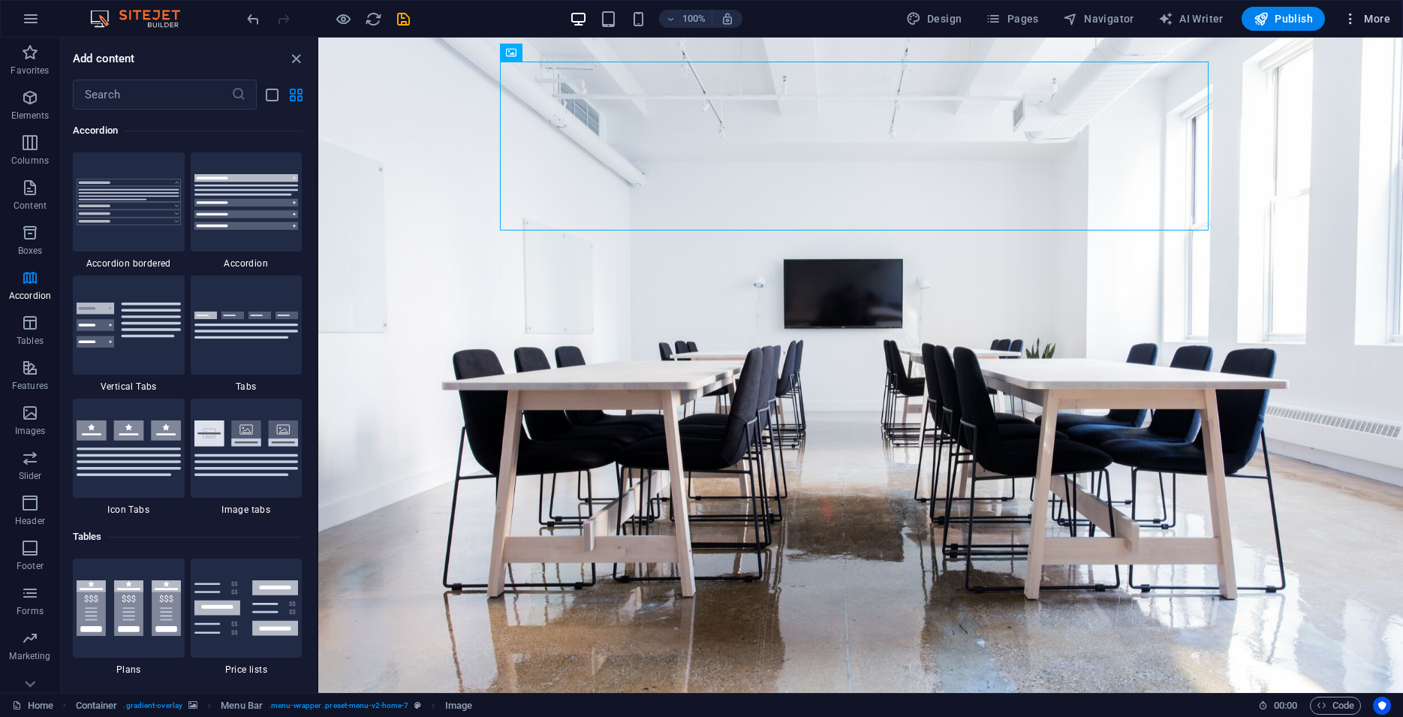
click at [1361, 20] on span "More" at bounding box center [1366, 18] width 47 height 15
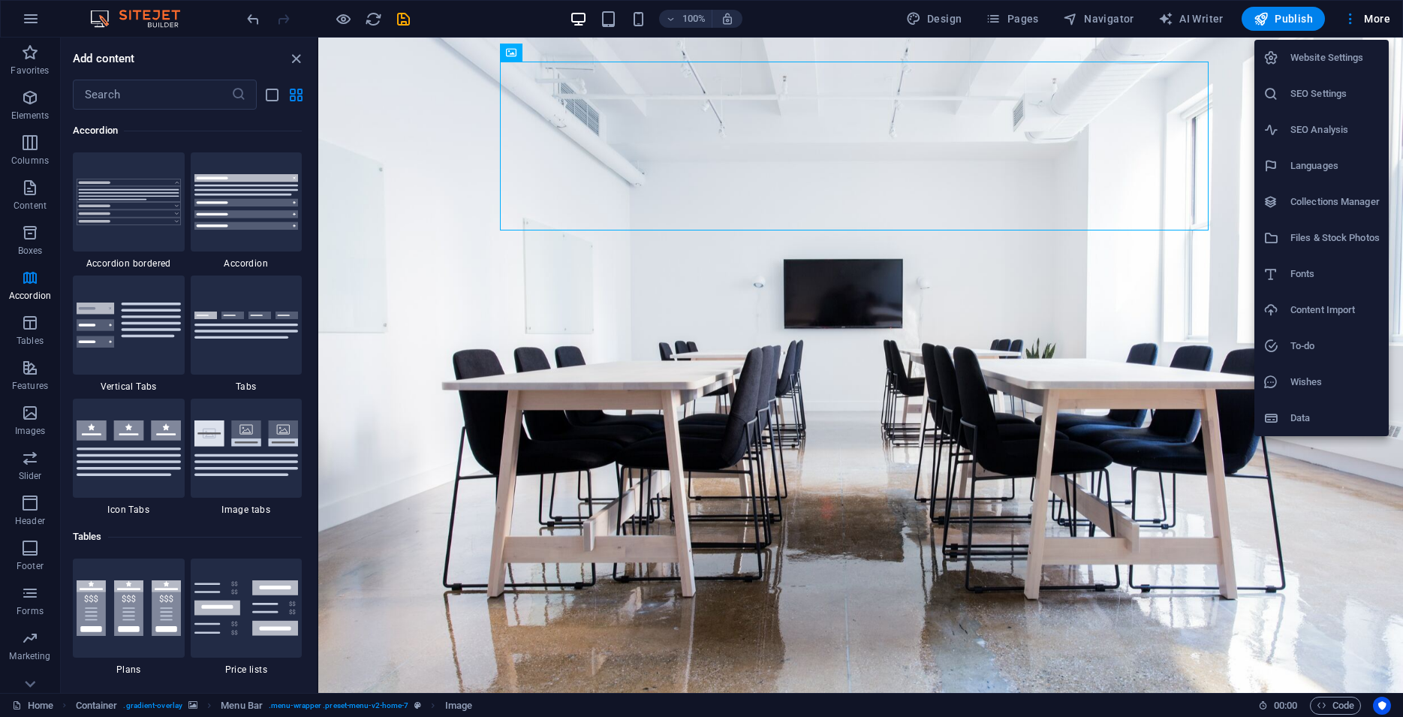
click at [1357, 242] on h6 "Files & Stock Photos" at bounding box center [1335, 238] width 89 height 18
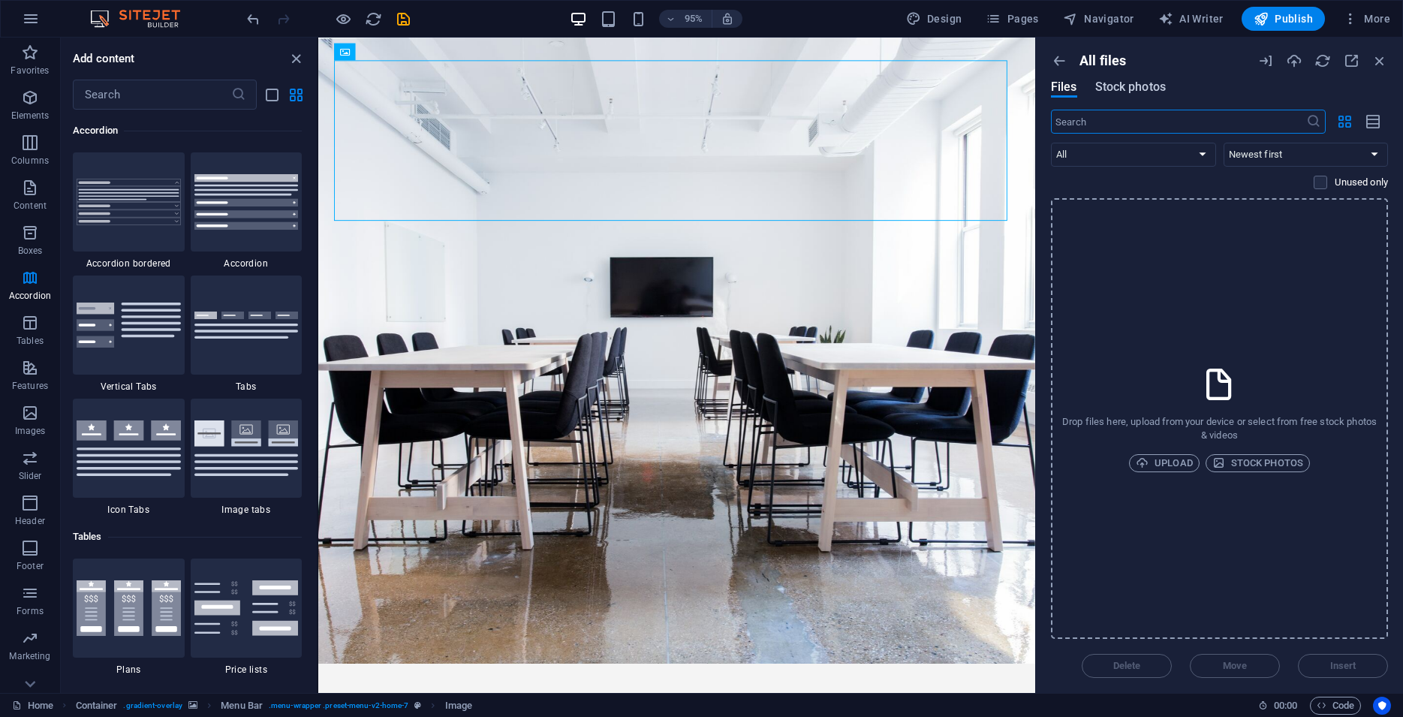
click at [1138, 85] on span "Stock photos" at bounding box center [1130, 87] width 71 height 18
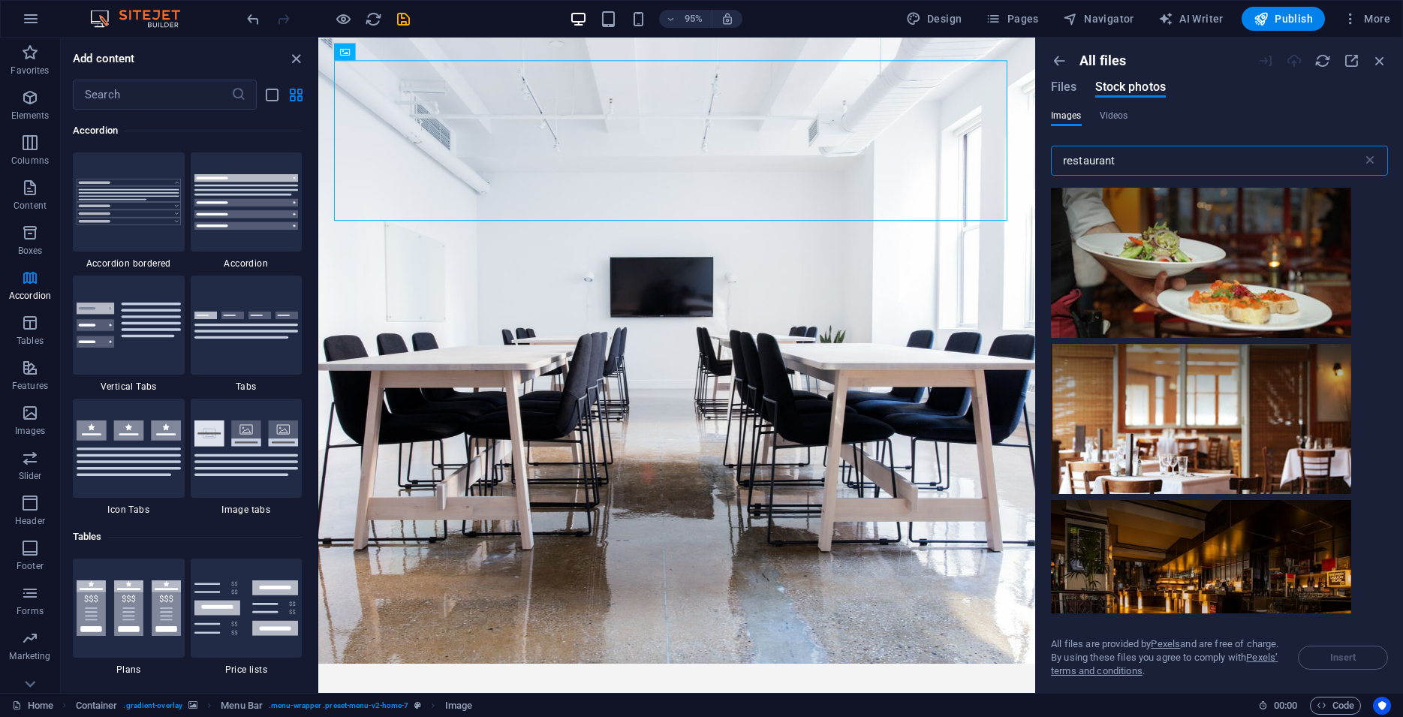
type input "restaurant"
drag, startPoint x: 1388, startPoint y: 207, endPoint x: 1391, endPoint y: 215, distance: 7.8
click at [1391, 215] on div "All files Files Stock photos Images Videos restaurant ​ All files are provided …" at bounding box center [1219, 365] width 367 height 655
click at [1388, 215] on div "All files Files Stock photos Images Videos restaurant ​ All files are provided …" at bounding box center [1219, 365] width 367 height 655
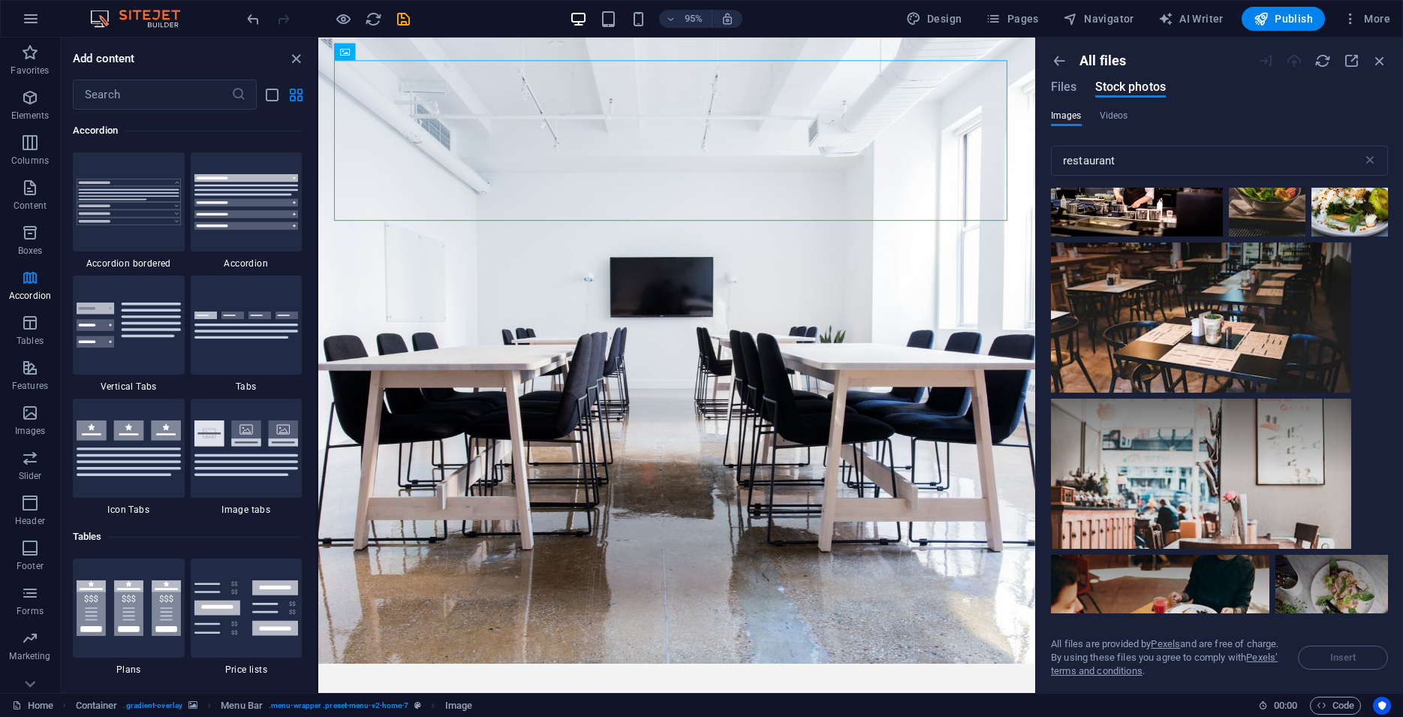
scroll to position [6445, 0]
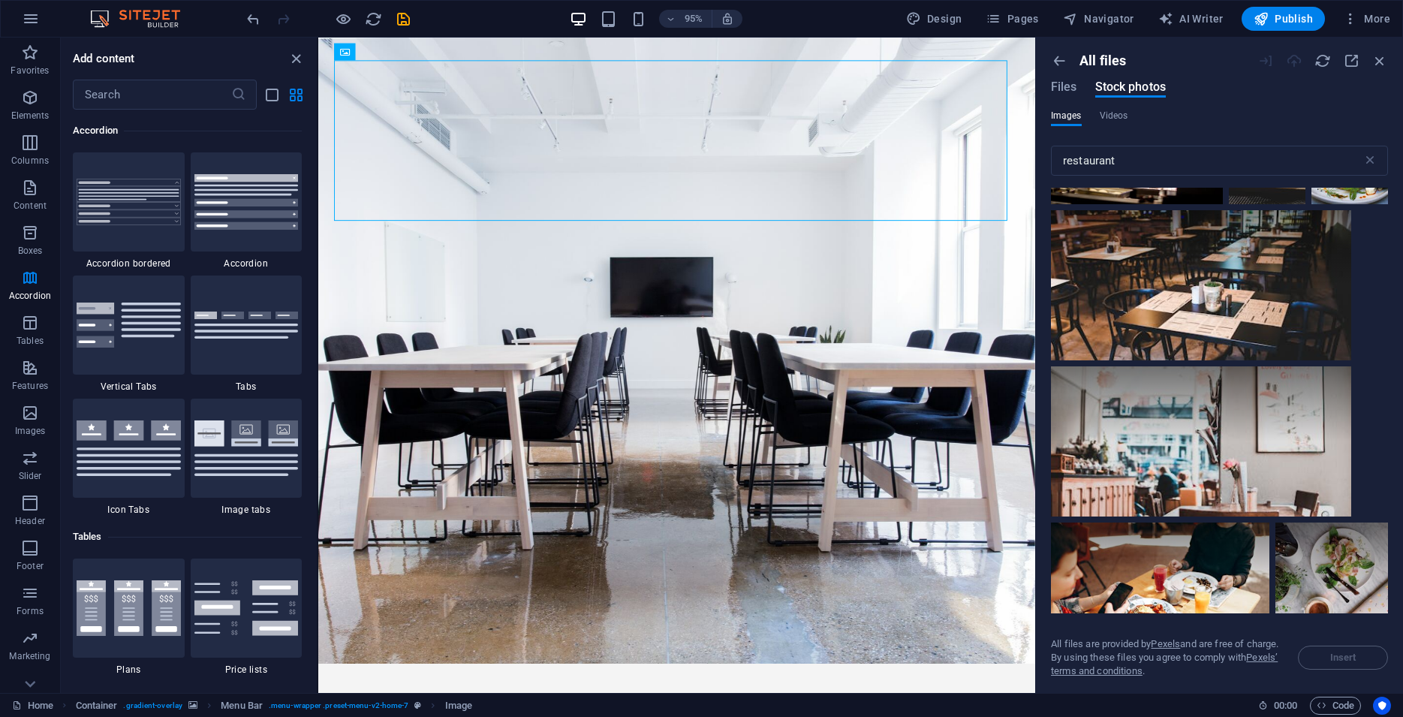
drag, startPoint x: 1384, startPoint y: 355, endPoint x: 1388, endPoint y: 364, distance: 10.1
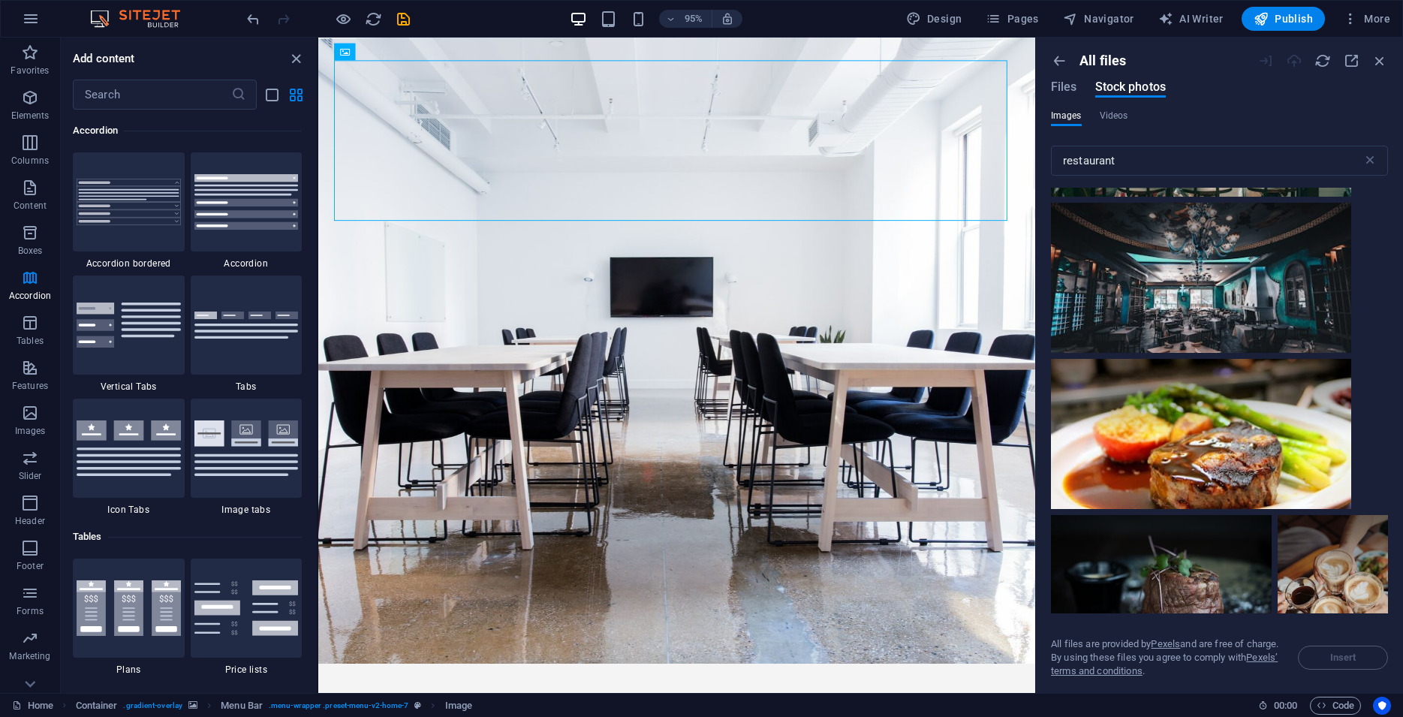
scroll to position [26865, 0]
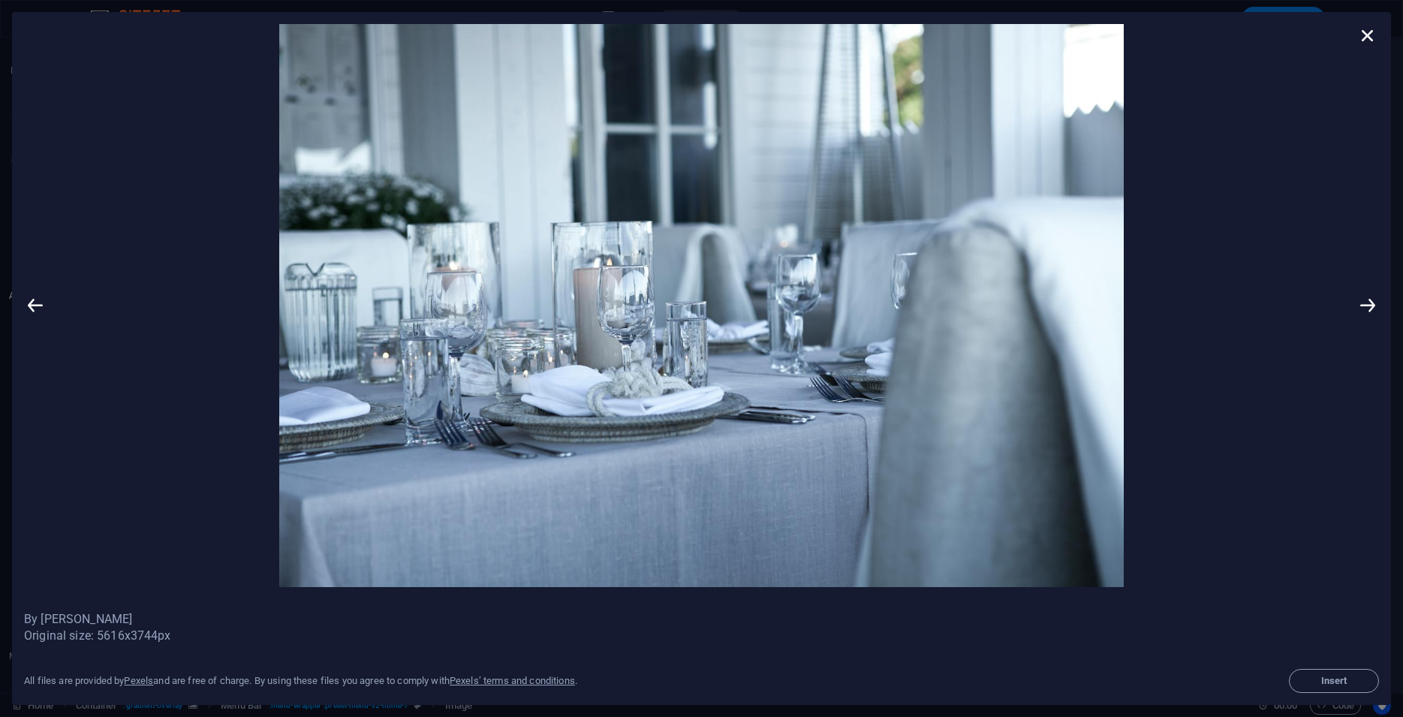
drag, startPoint x: 685, startPoint y: 278, endPoint x: 681, endPoint y: 260, distance: 18.4
click at [690, 279] on img at bounding box center [702, 305] width 1310 height 563
click at [1362, 291] on icon at bounding box center [1368, 305] width 23 height 563
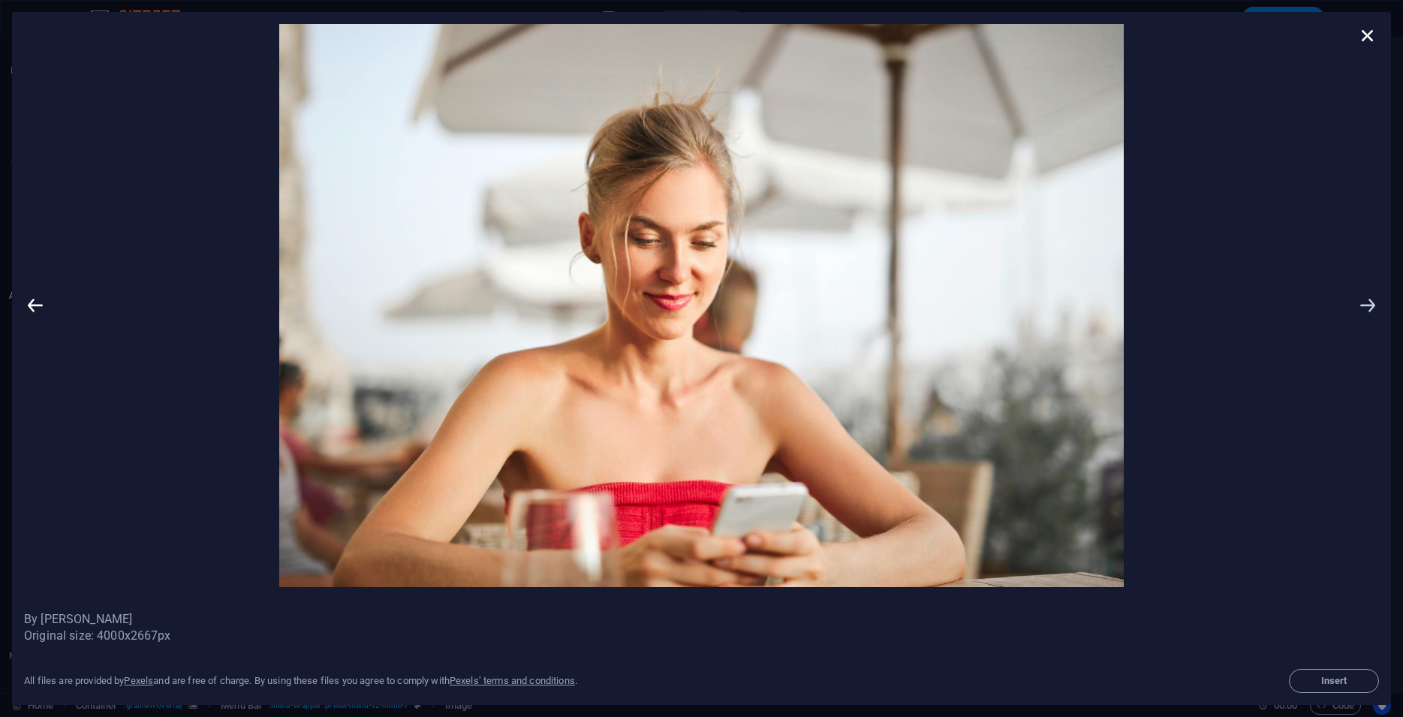
click at [1367, 310] on icon at bounding box center [1368, 305] width 23 height 563
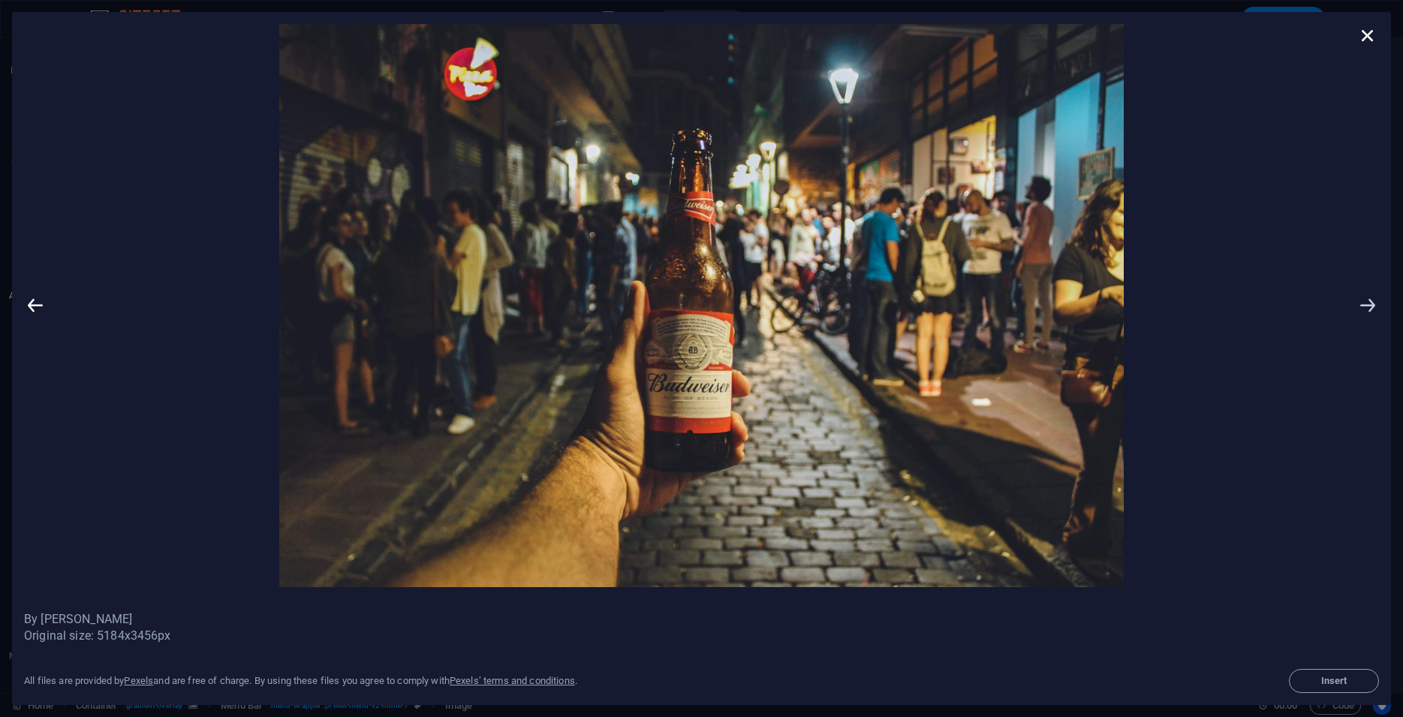
click at [1367, 327] on icon at bounding box center [1368, 305] width 23 height 563
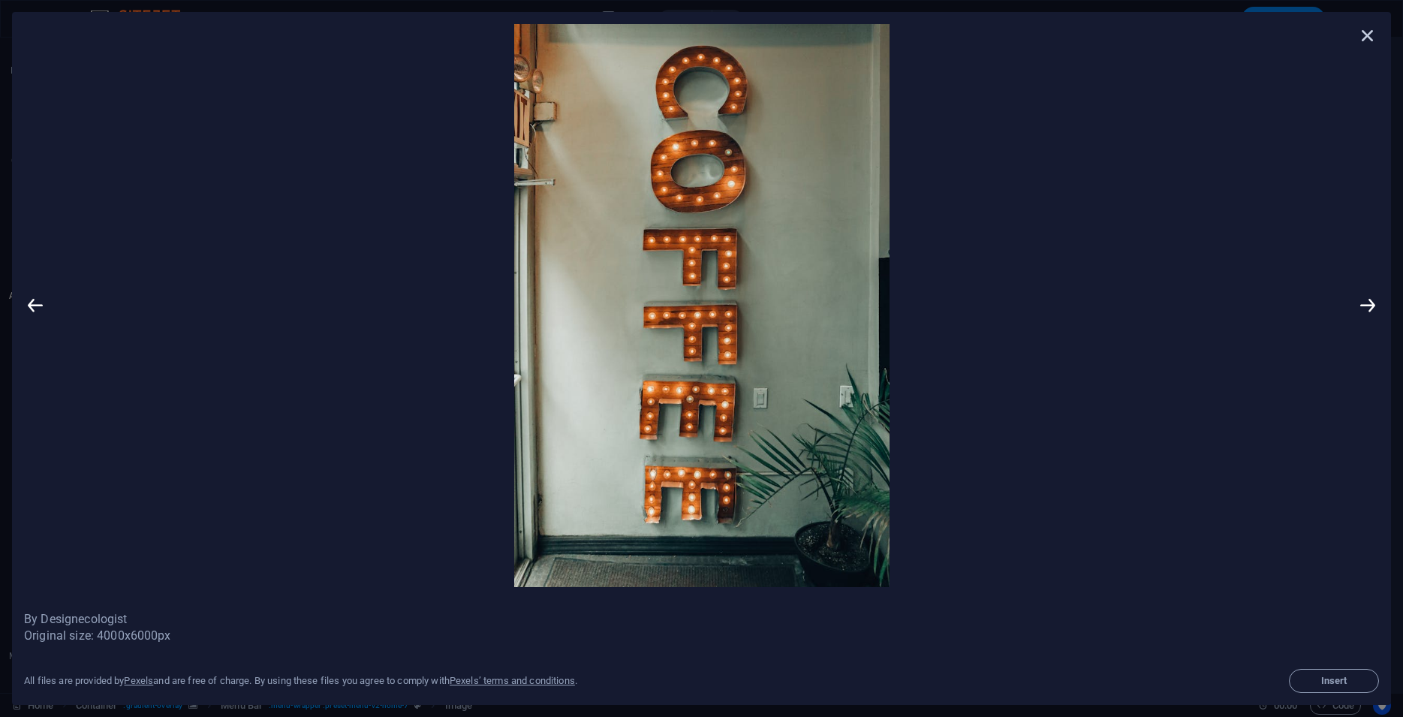
click at [1364, 30] on icon at bounding box center [1368, 35] width 23 height 23
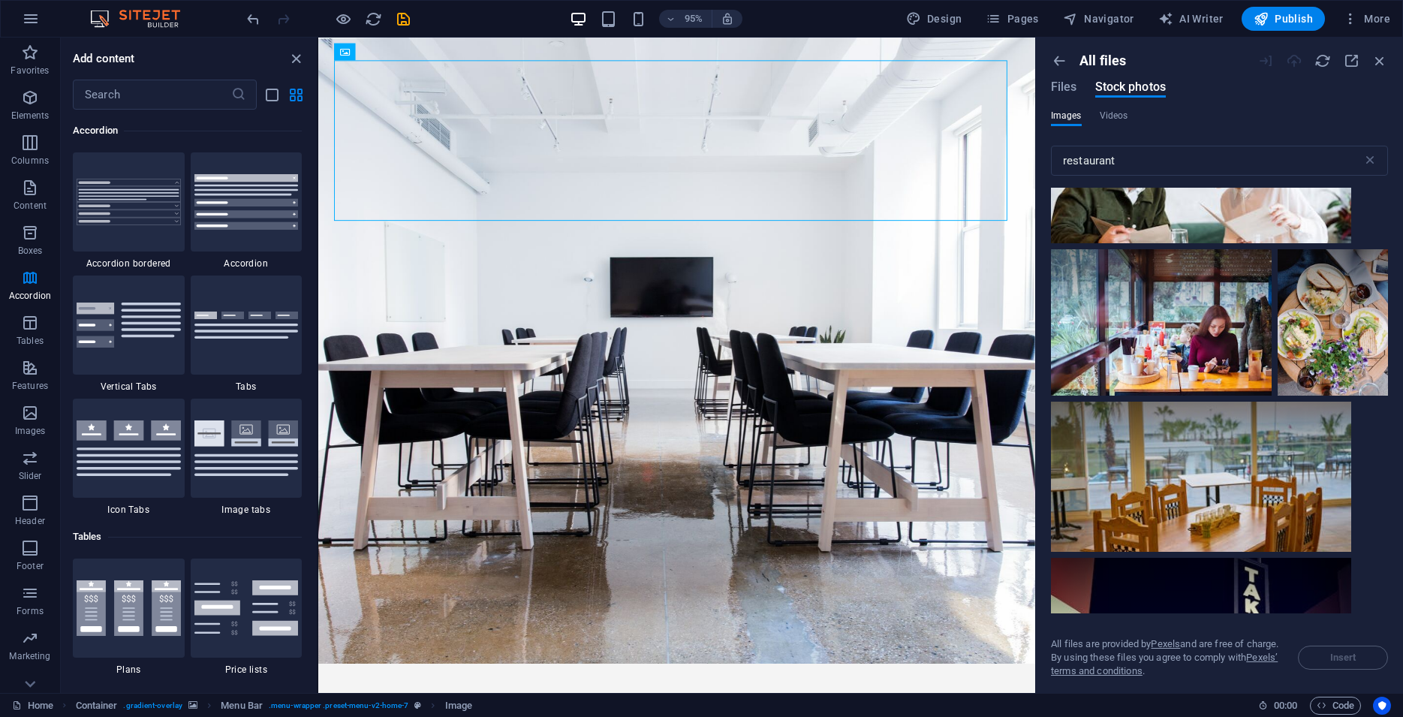
scroll to position [28772, 0]
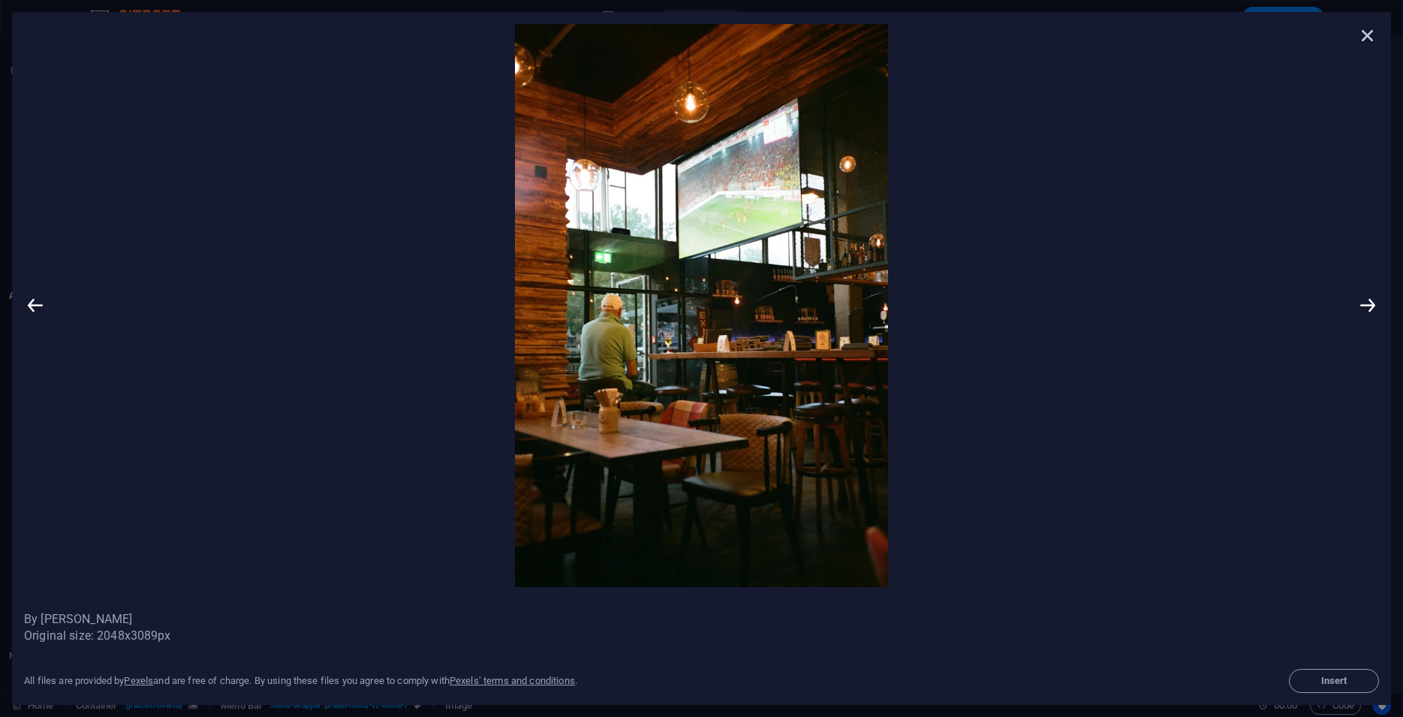
click at [1375, 39] on icon at bounding box center [1368, 35] width 23 height 23
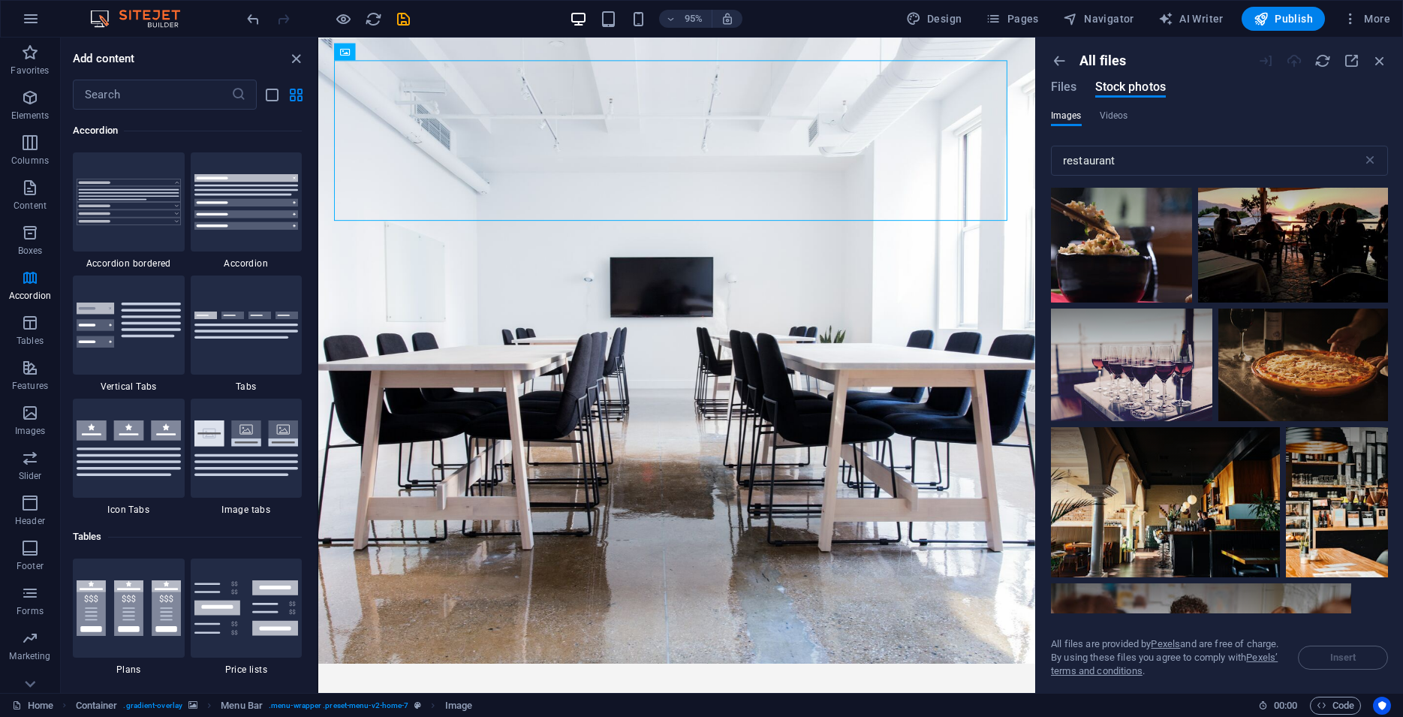
scroll to position [23834, 0]
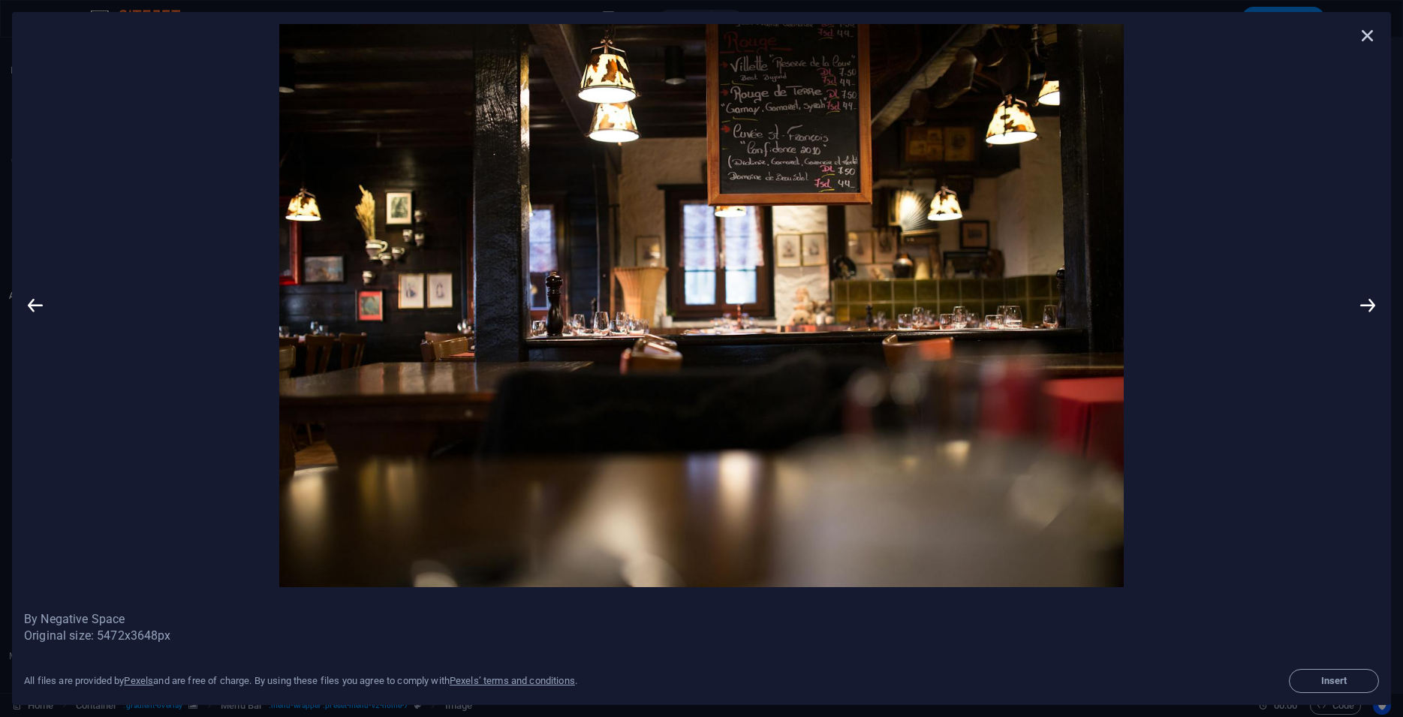
click at [1370, 33] on icon at bounding box center [1368, 35] width 23 height 23
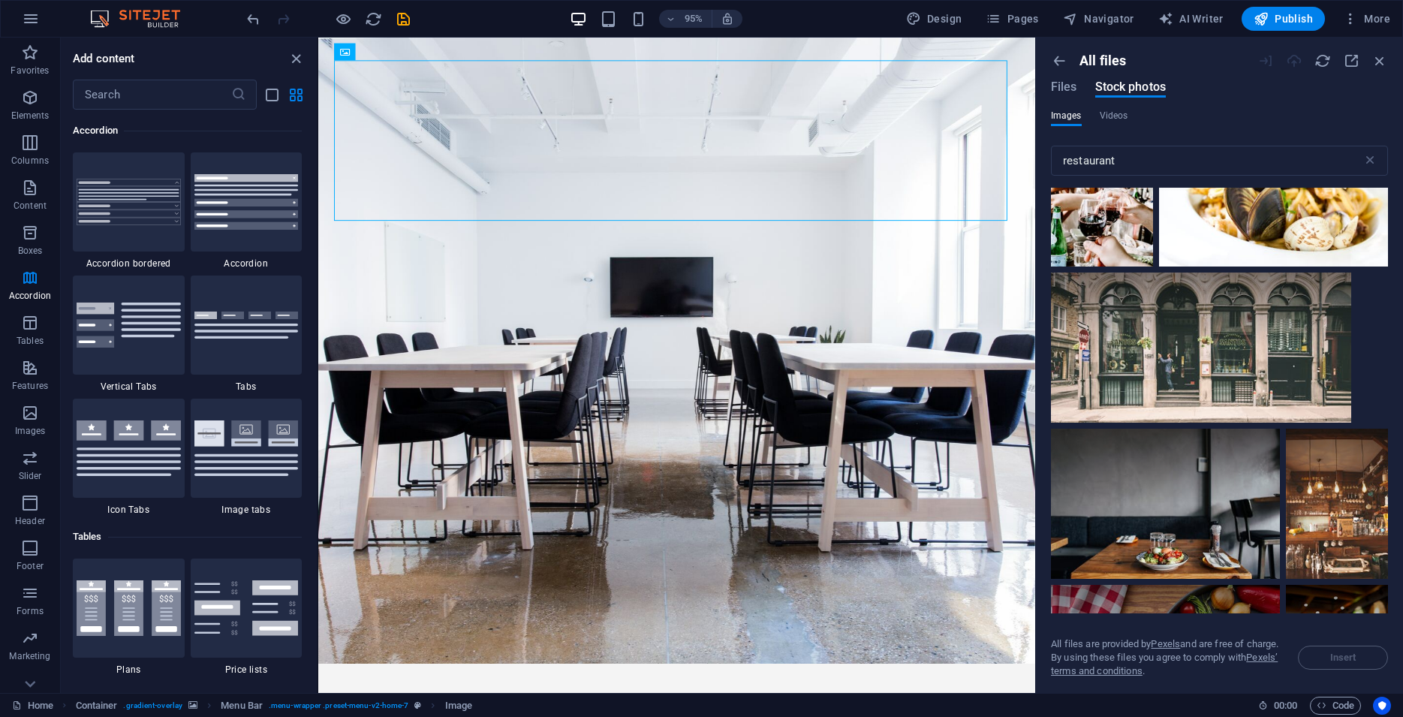
scroll to position [21365, 0]
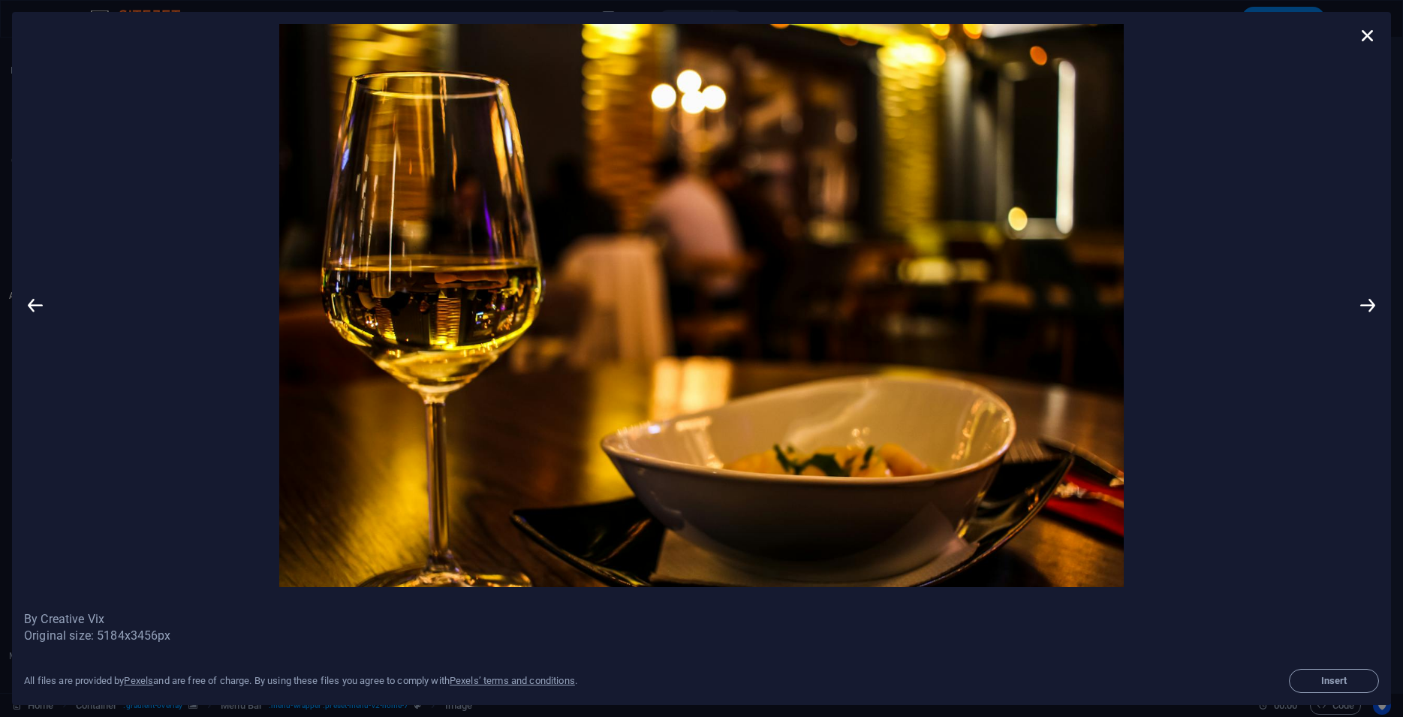
click at [914, 174] on img at bounding box center [702, 305] width 1310 height 563
click at [1371, 44] on icon at bounding box center [1368, 35] width 23 height 23
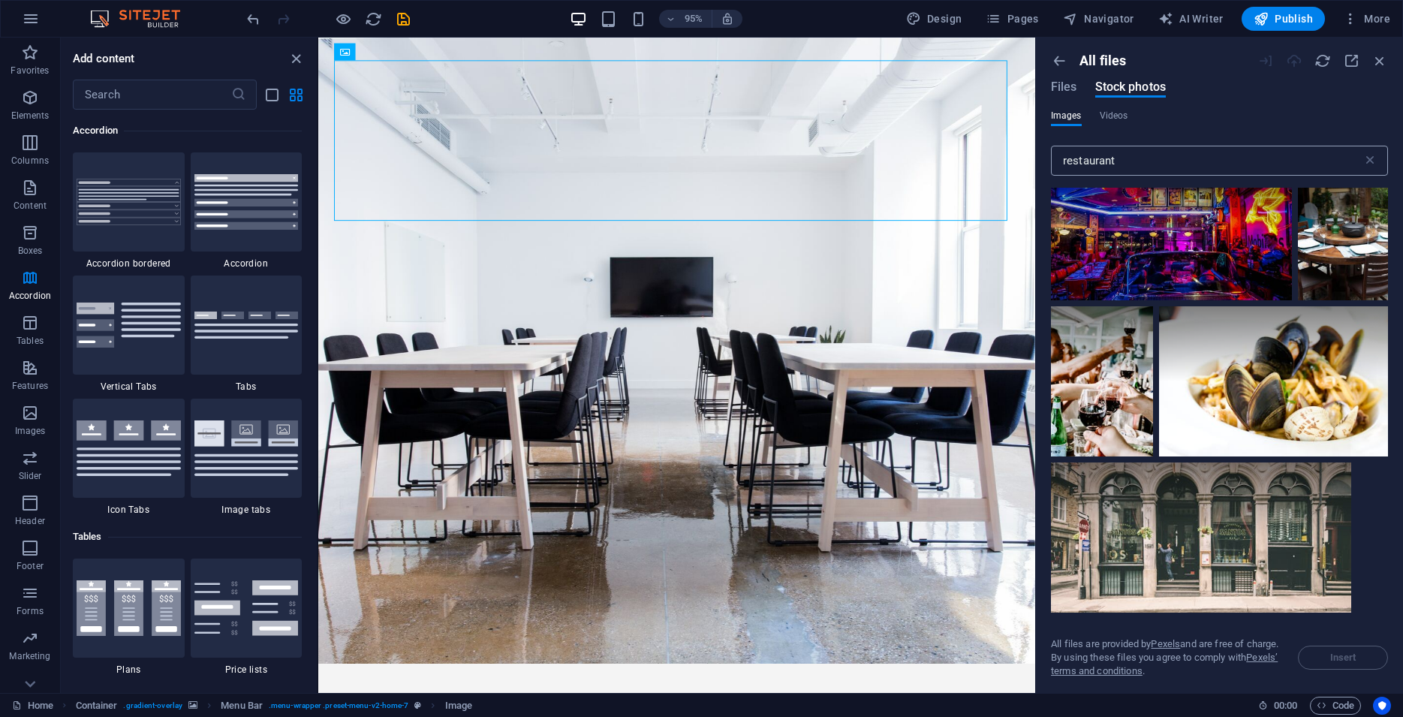
click at [1241, 152] on input "restaurant" at bounding box center [1207, 161] width 312 height 30
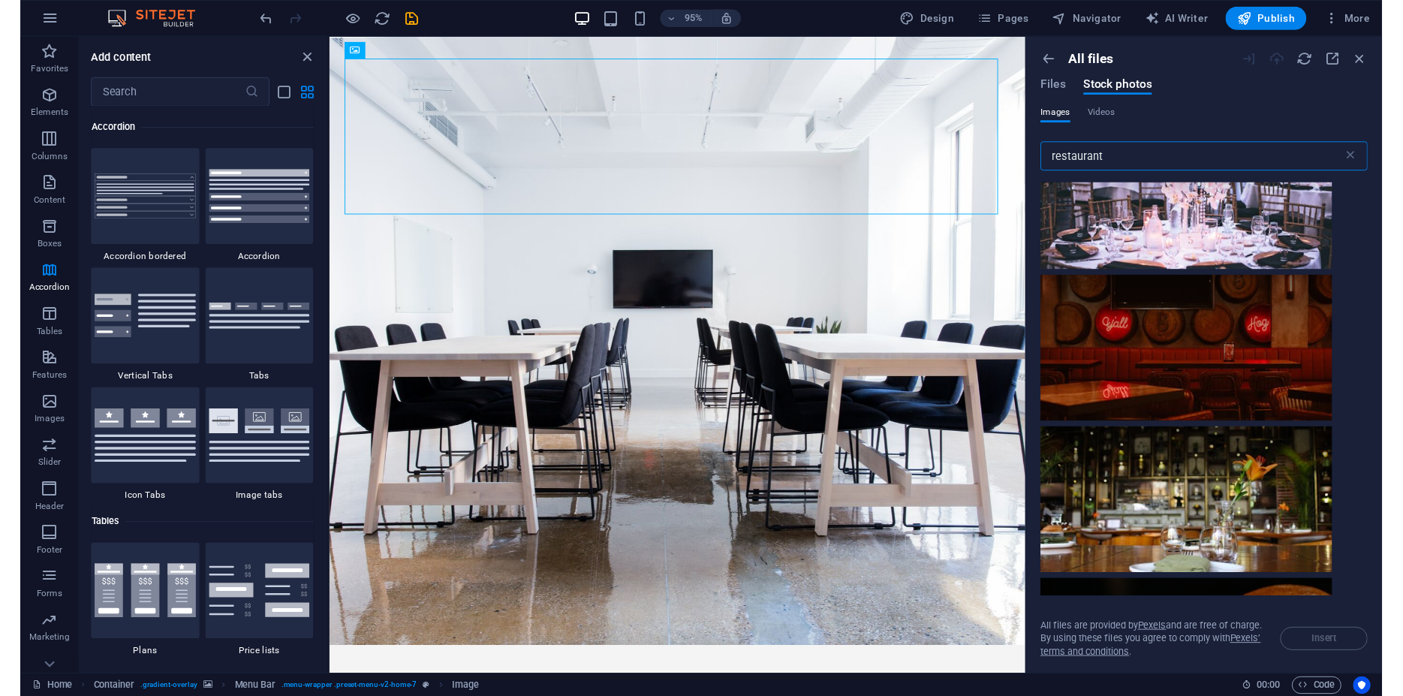
scroll to position [17092, 0]
